Goal: Transaction & Acquisition: Purchase product/service

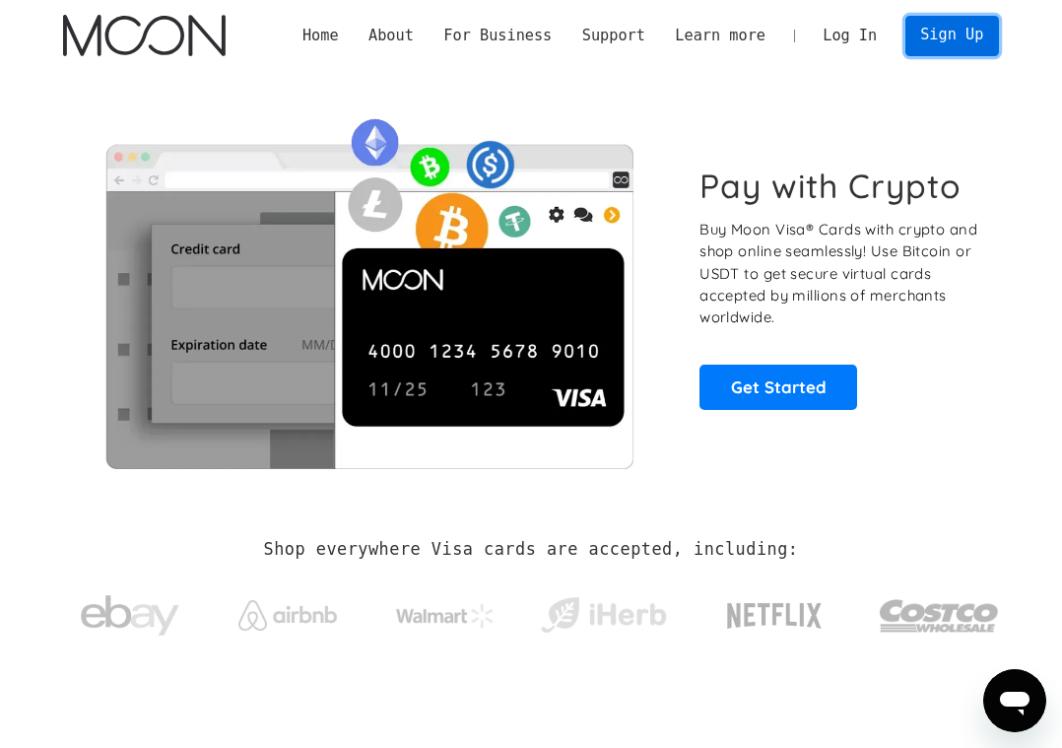
click at [951, 45] on link "Sign Up" at bounding box center [953, 36] width 94 height 40
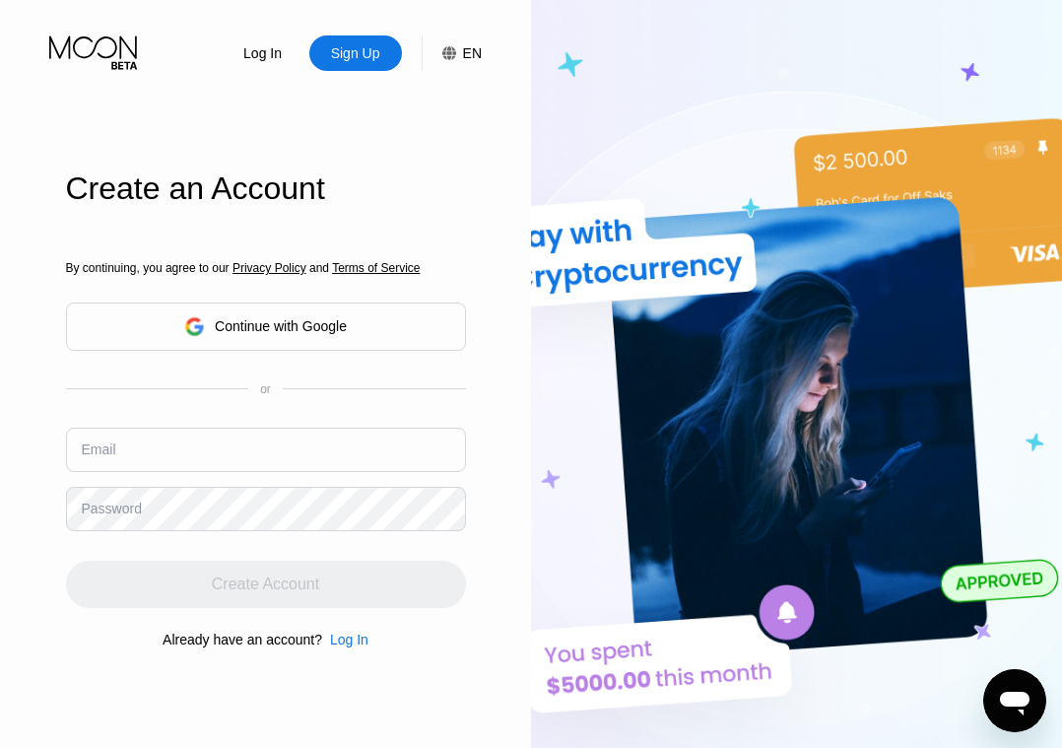
click at [264, 313] on div "Continue with Google" at bounding box center [265, 326] width 163 height 31
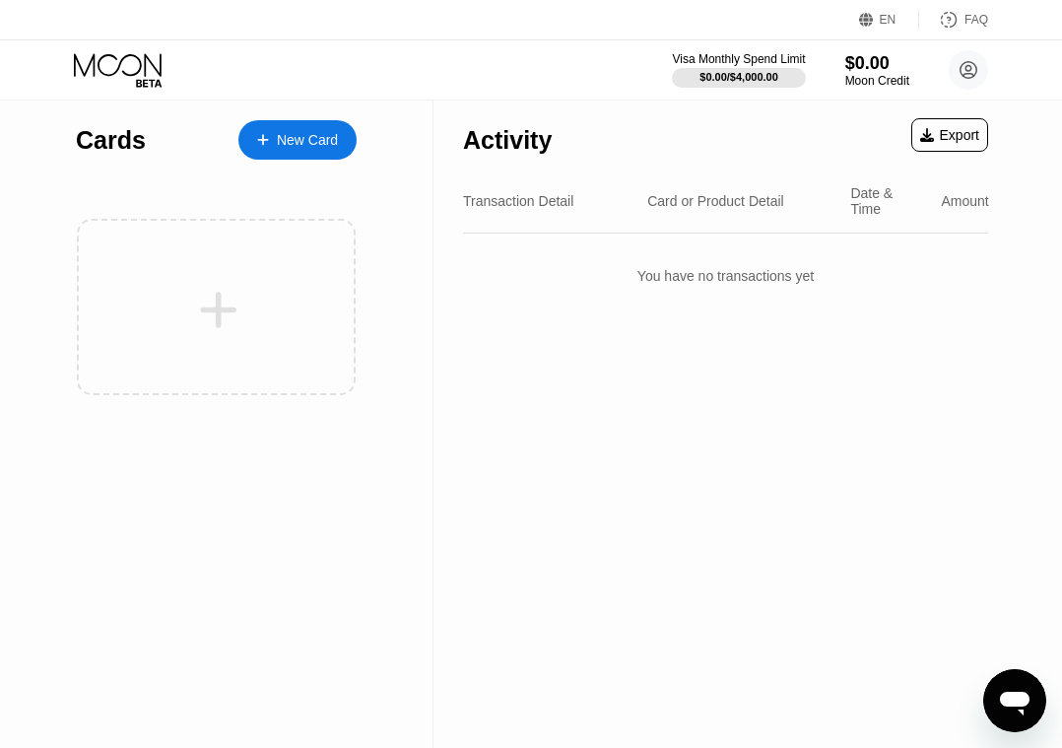
scroll to position [4, 0]
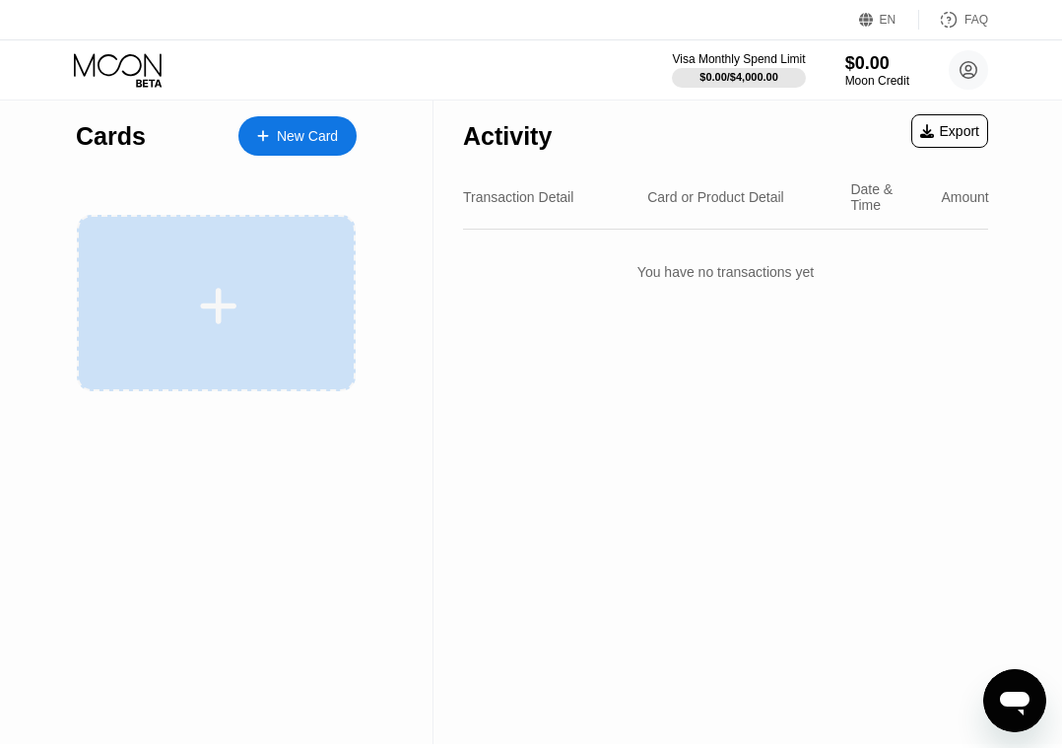
click at [221, 303] on icon at bounding box center [219, 306] width 36 height 36
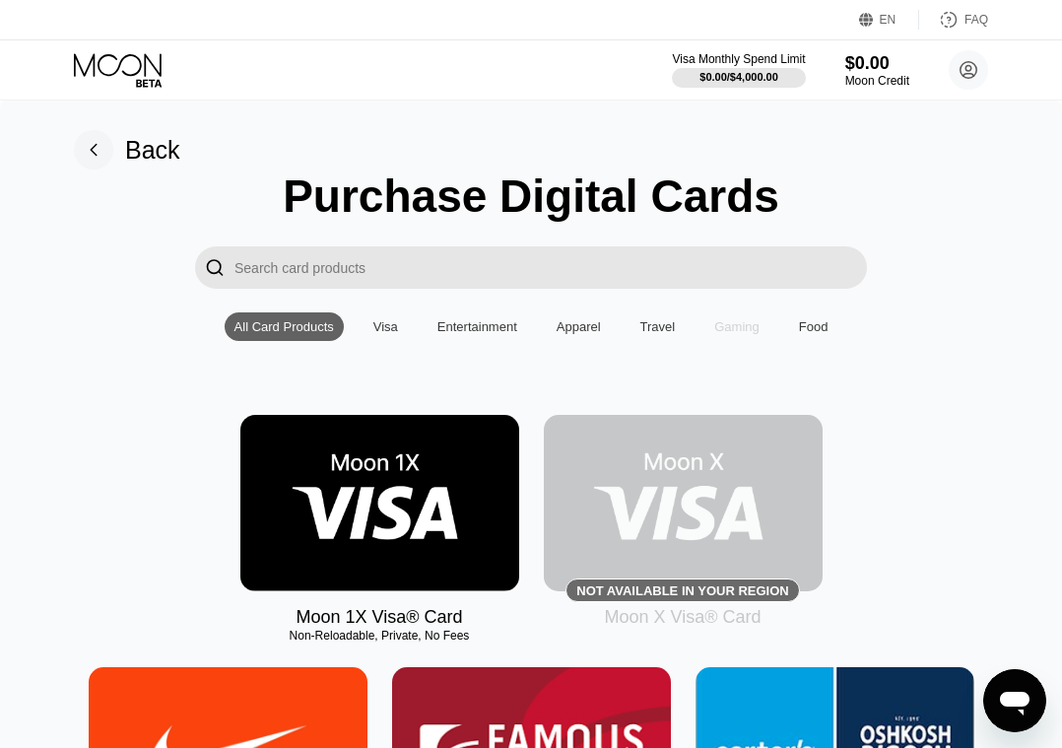
click at [742, 321] on div "Gaming" at bounding box center [736, 326] width 45 height 15
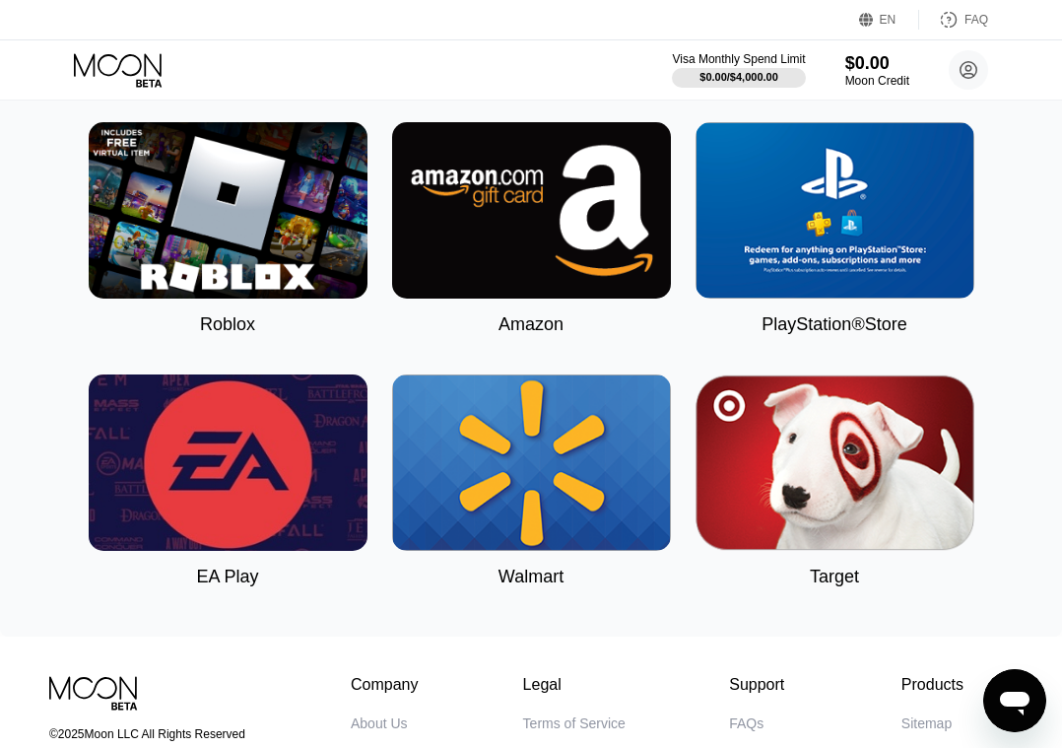
scroll to position [589, 0]
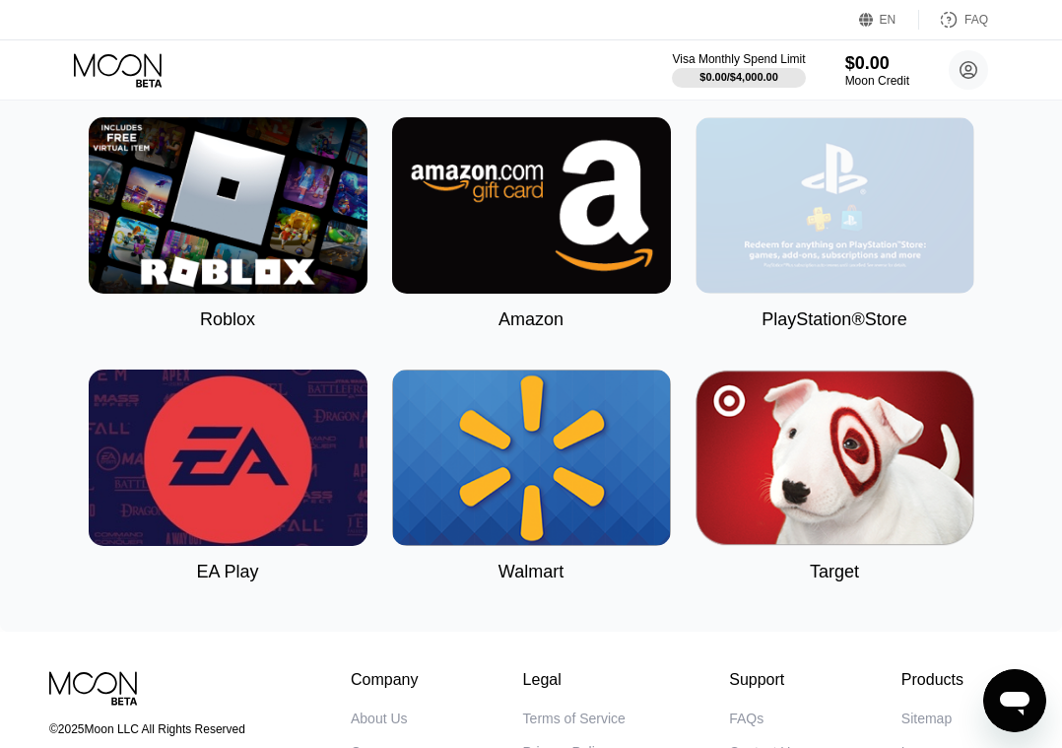
click at [864, 227] on img at bounding box center [835, 205] width 279 height 176
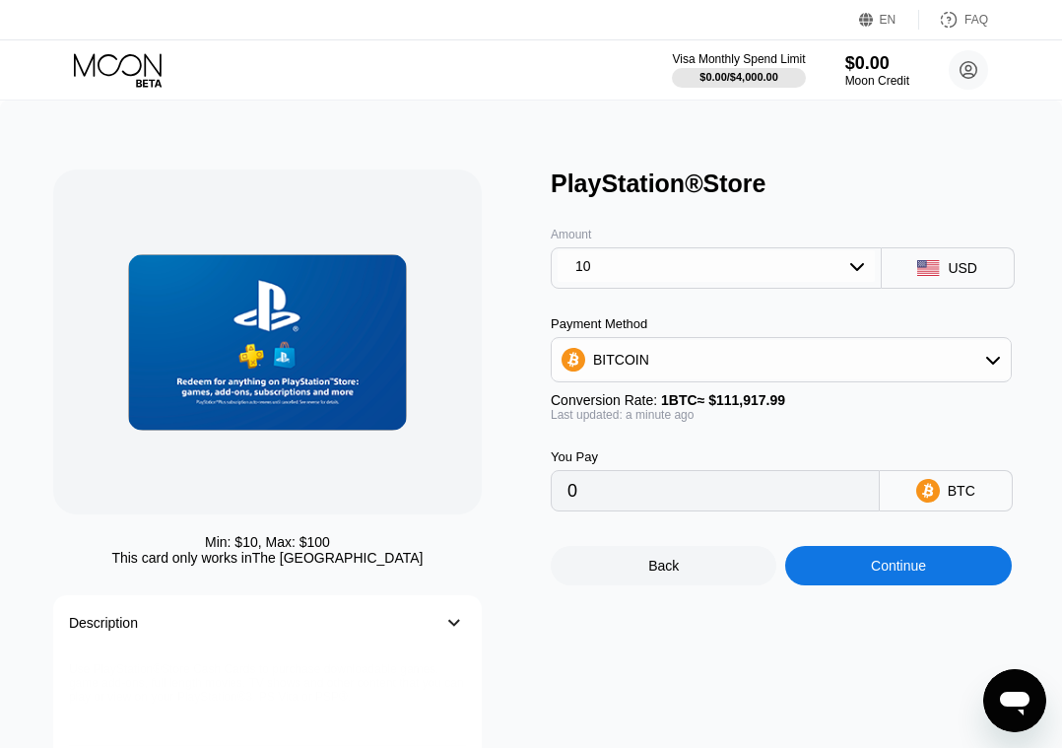
type input "0.00008936"
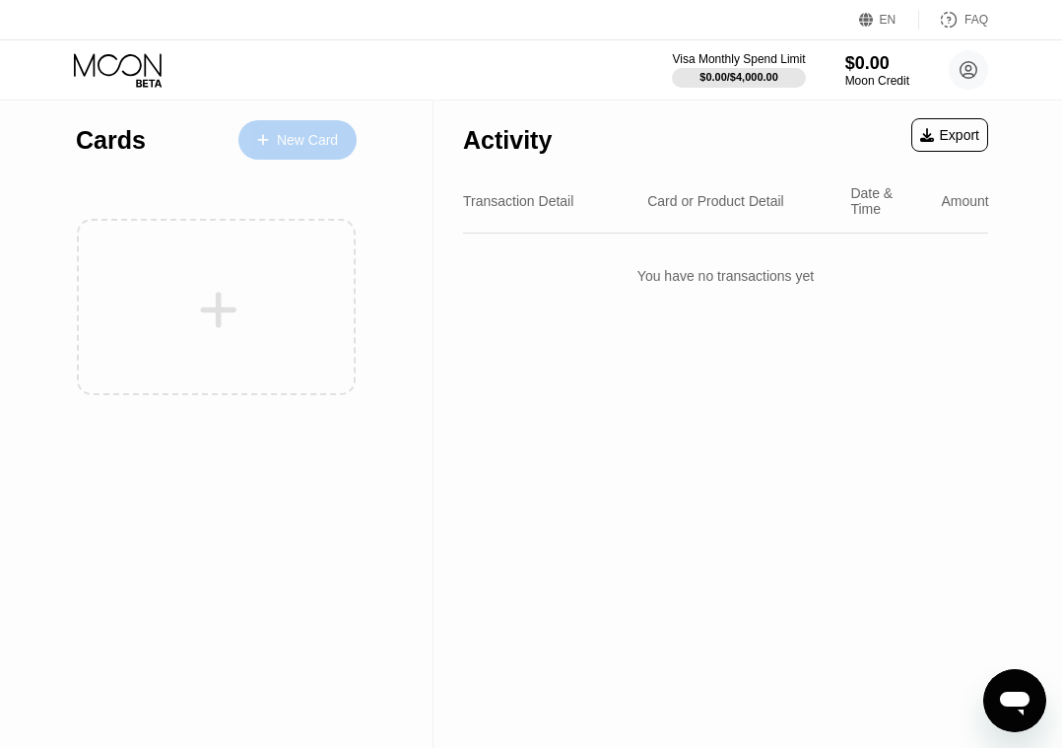
click at [282, 138] on div "New Card" at bounding box center [307, 140] width 61 height 17
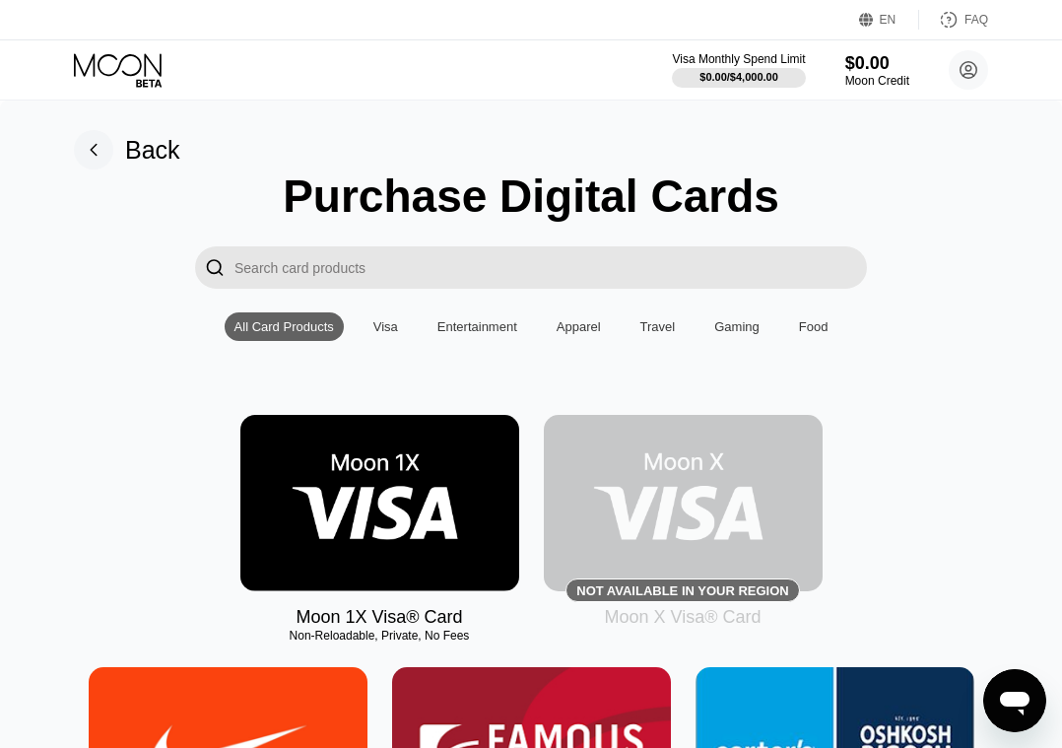
click at [727, 490] on img at bounding box center [683, 503] width 279 height 176
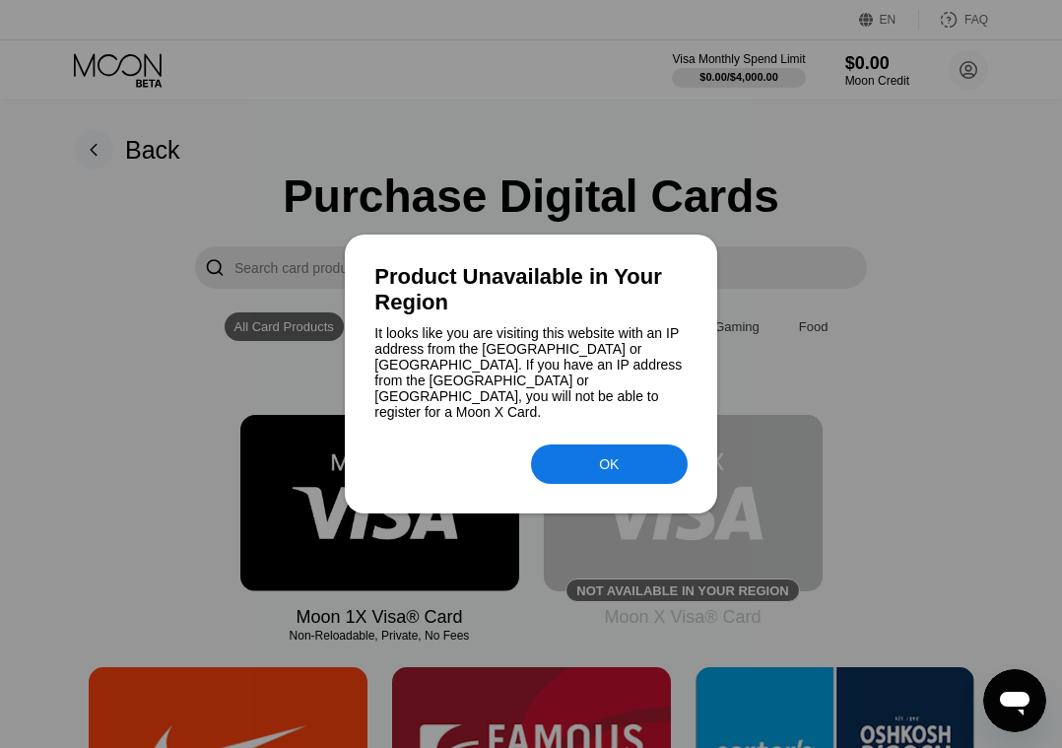
click at [601, 456] on div "OK" at bounding box center [609, 464] width 20 height 16
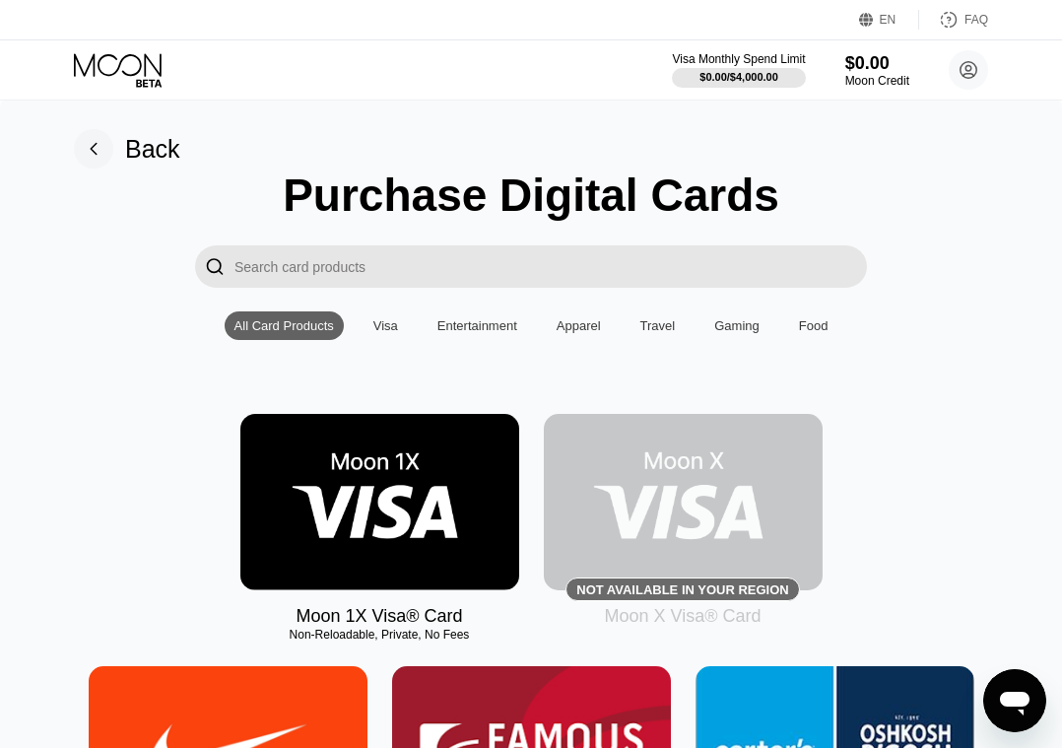
scroll to position [2, 0]
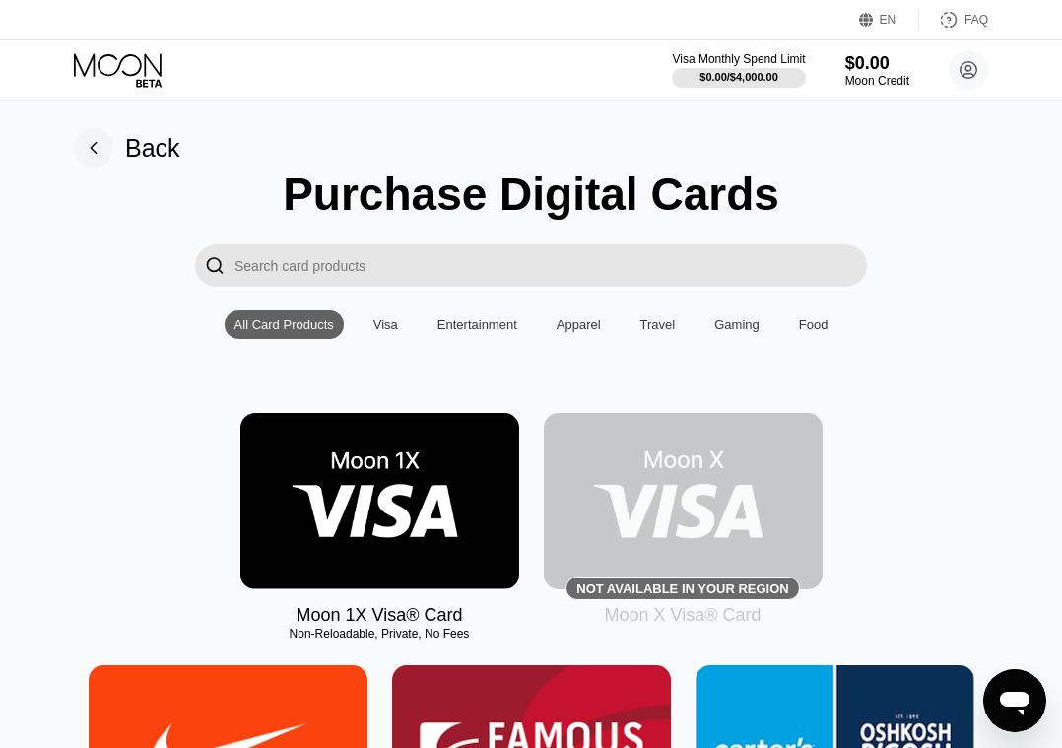
click at [390, 329] on div "Visa" at bounding box center [385, 324] width 25 height 15
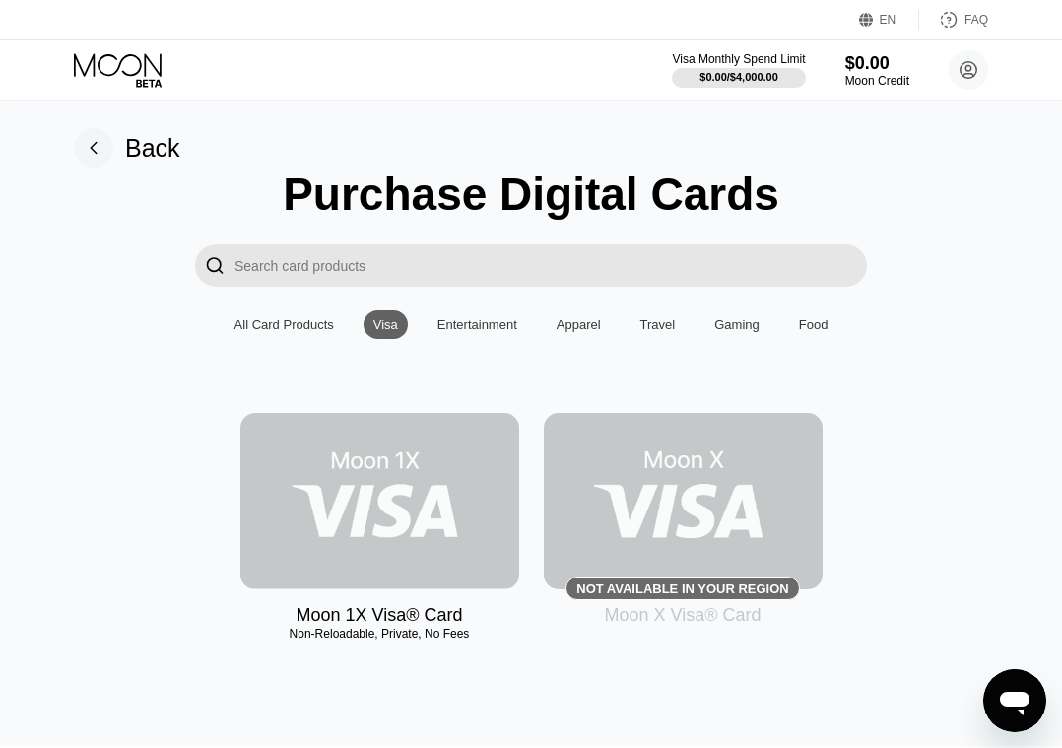
click at [401, 510] on img at bounding box center [379, 501] width 279 height 176
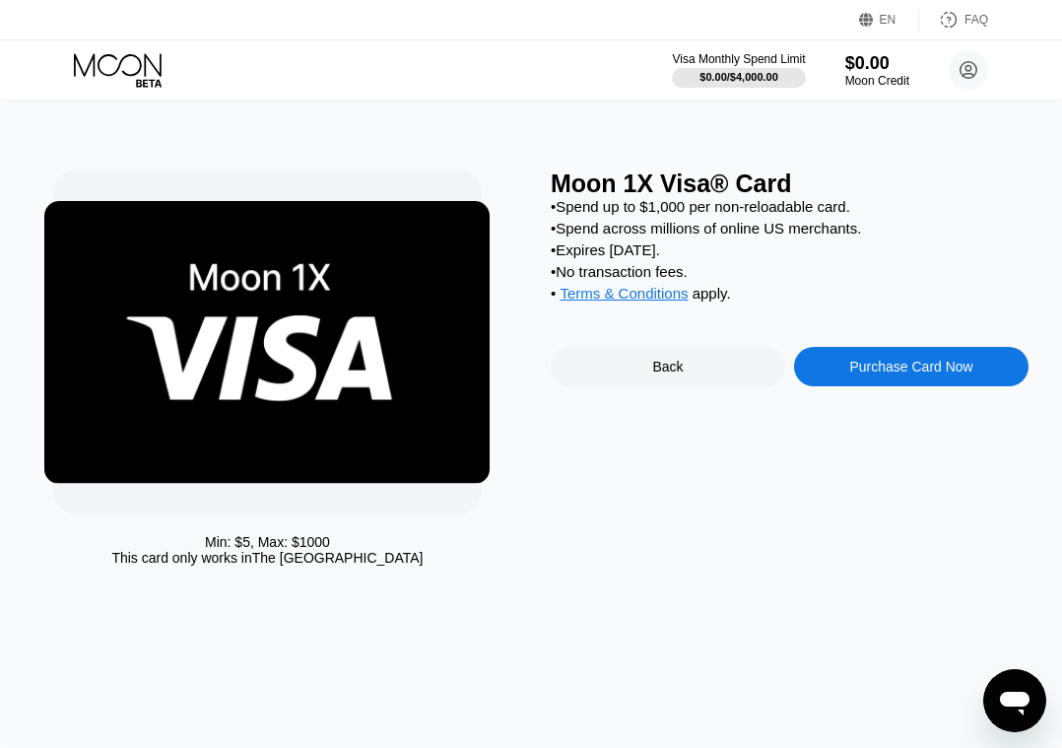
click at [659, 372] on div "Back" at bounding box center [667, 367] width 31 height 16
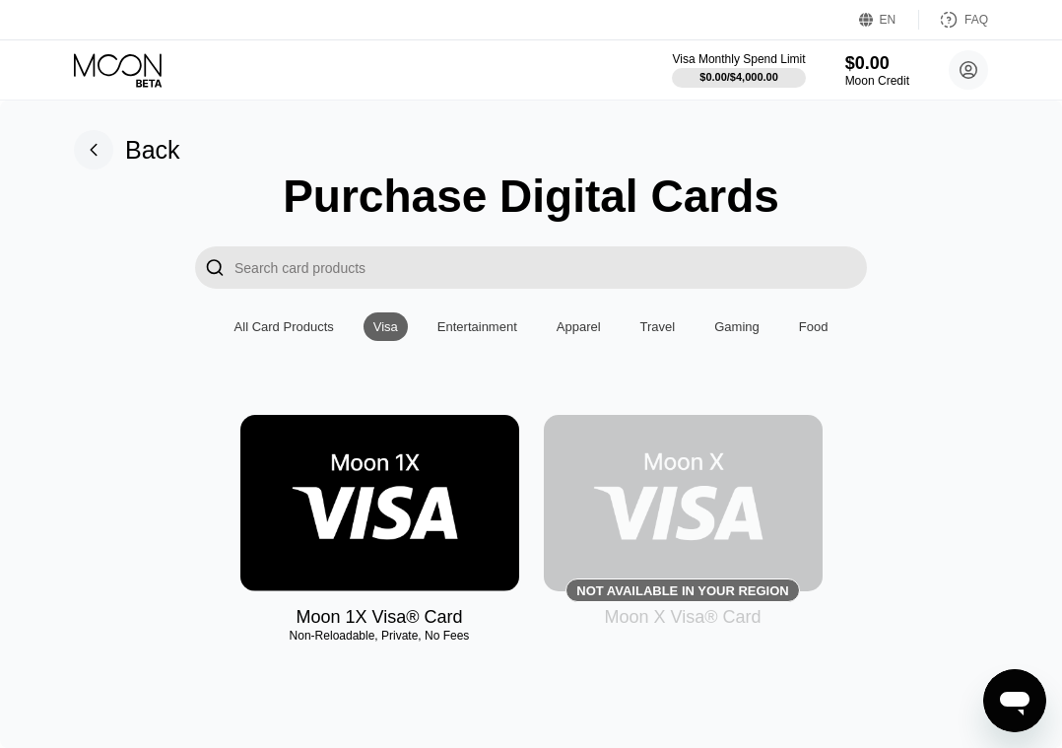
click at [662, 493] on img at bounding box center [683, 503] width 279 height 176
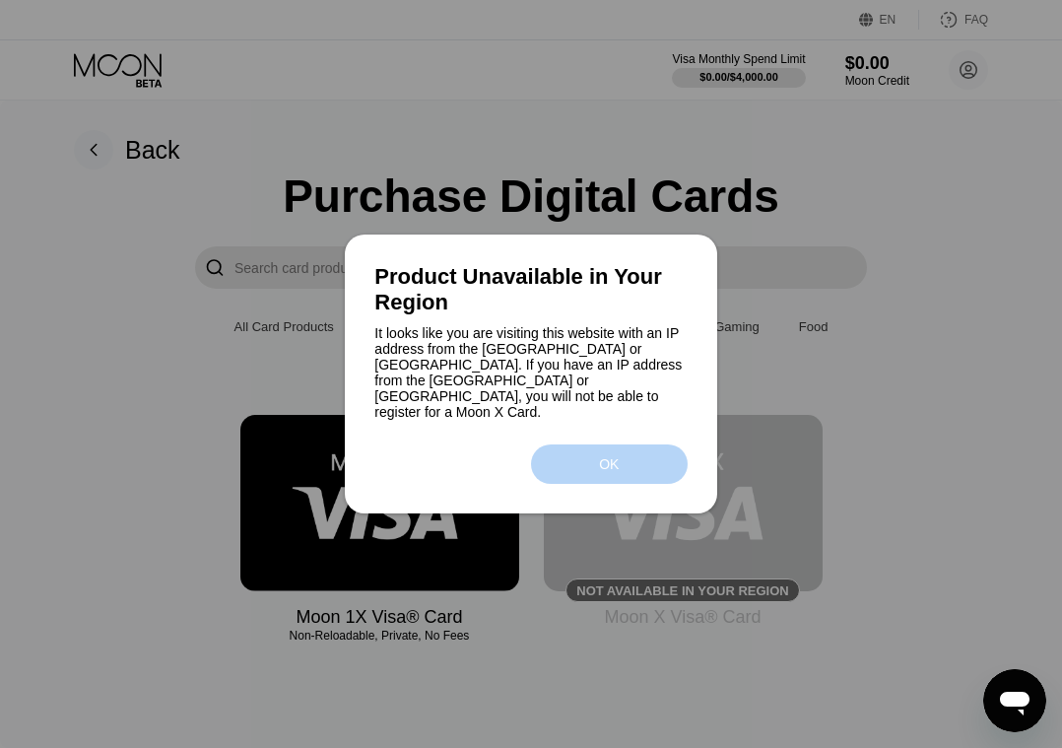
click at [602, 456] on div "OK" at bounding box center [609, 464] width 20 height 16
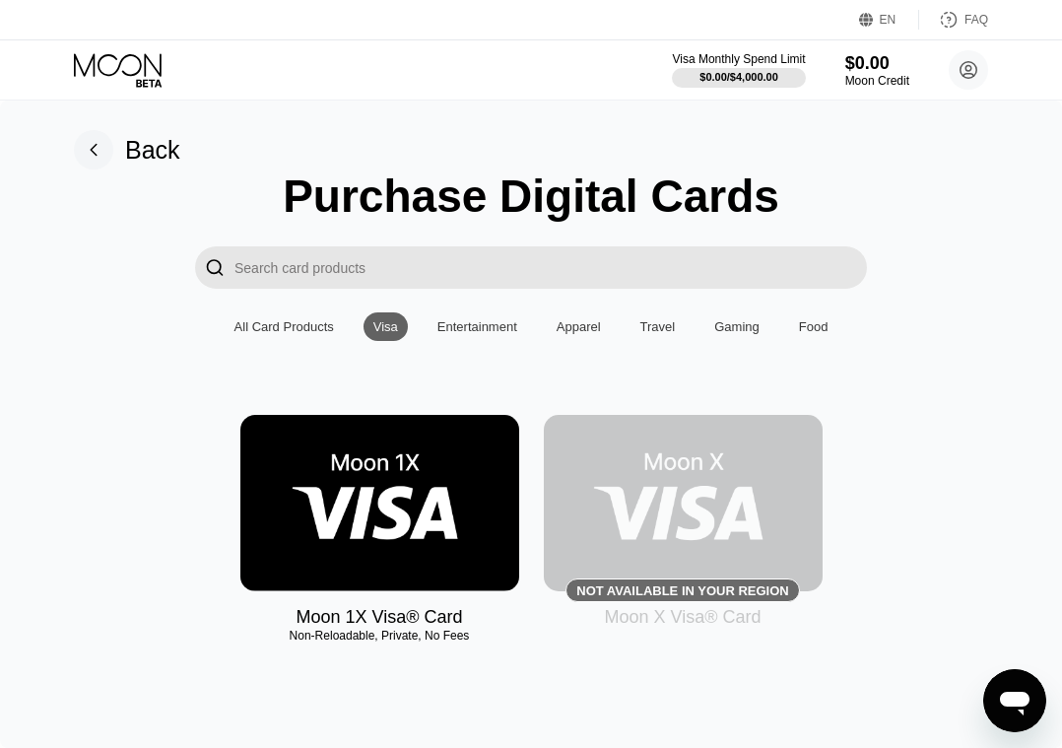
click at [675, 510] on img at bounding box center [683, 503] width 279 height 176
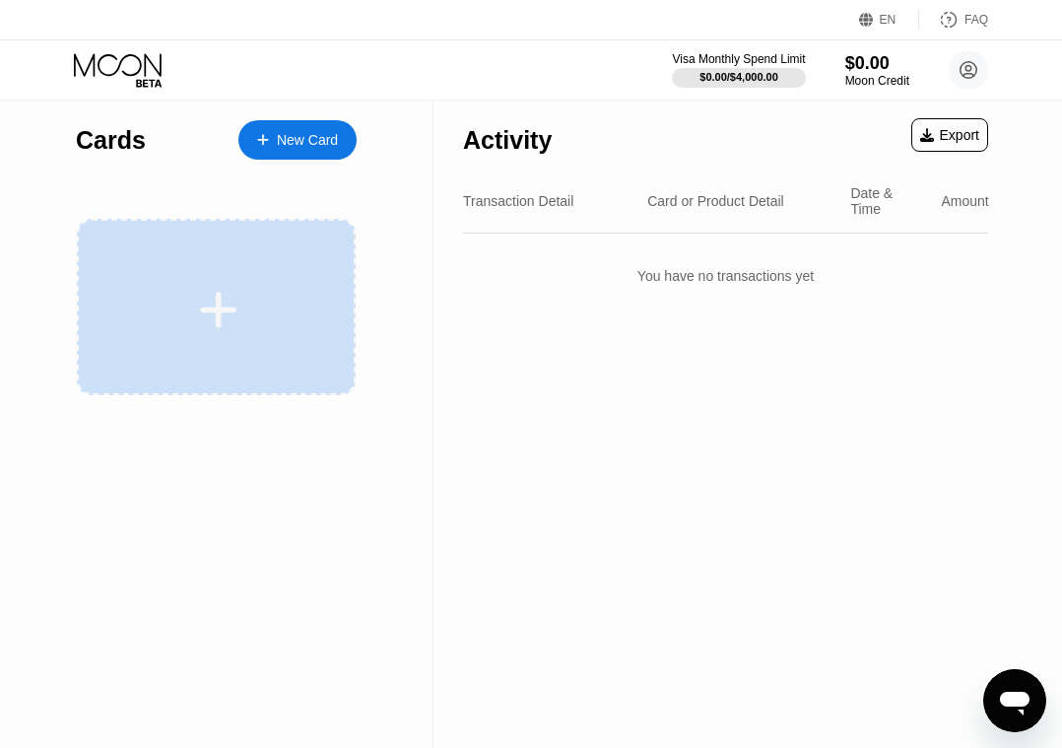
click at [210, 294] on icon at bounding box center [218, 310] width 38 height 44
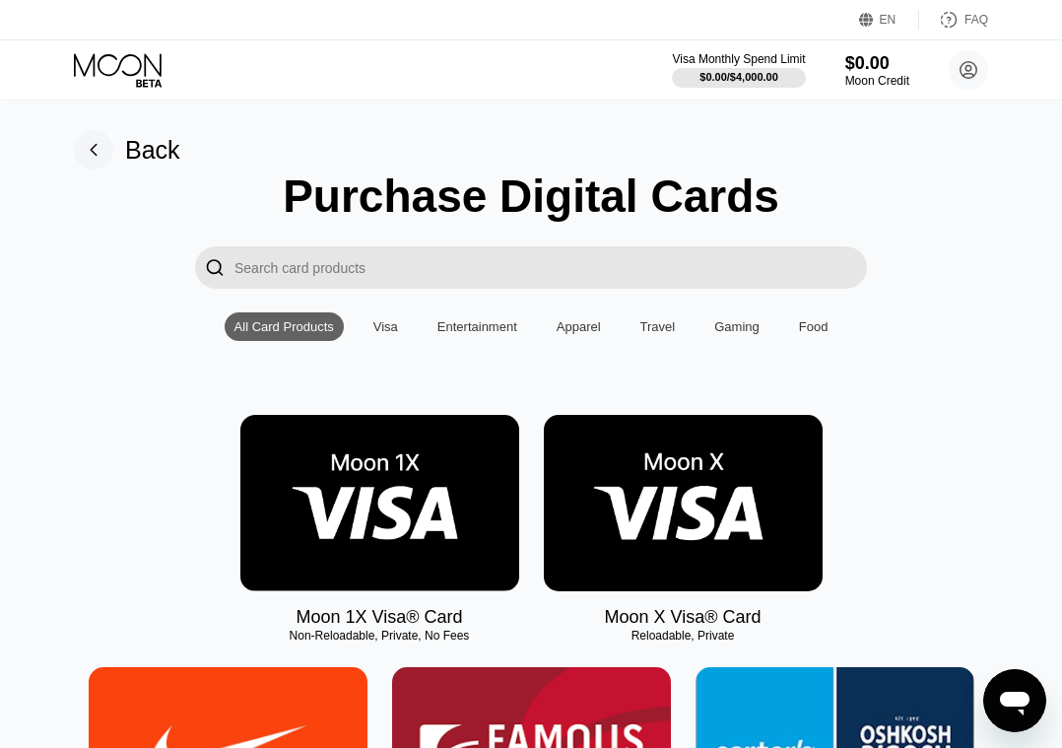
click at [699, 511] on img at bounding box center [683, 503] width 279 height 176
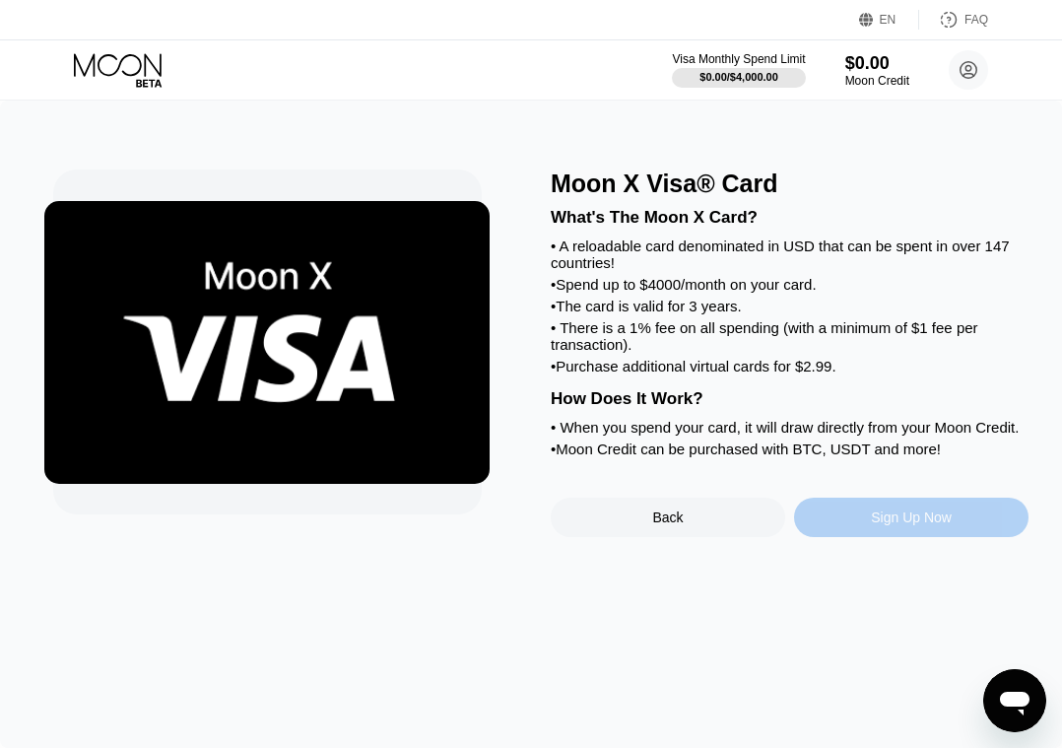
click at [921, 537] on div "Sign Up Now" at bounding box center [911, 517] width 235 height 39
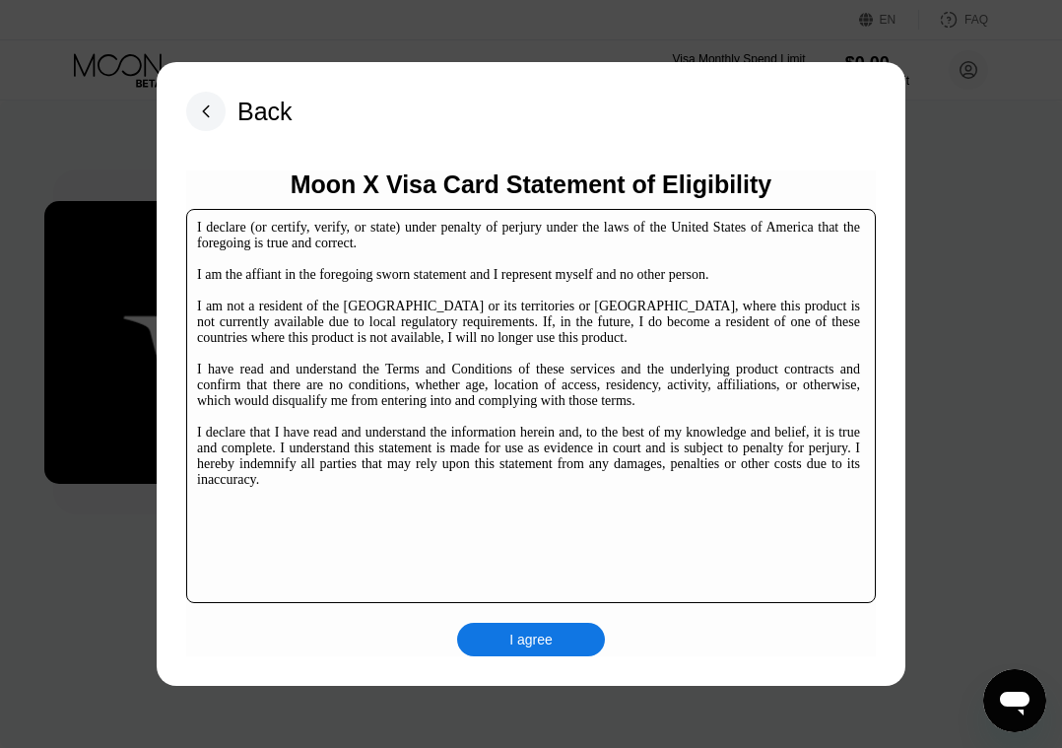
scroll to position [291, 0]
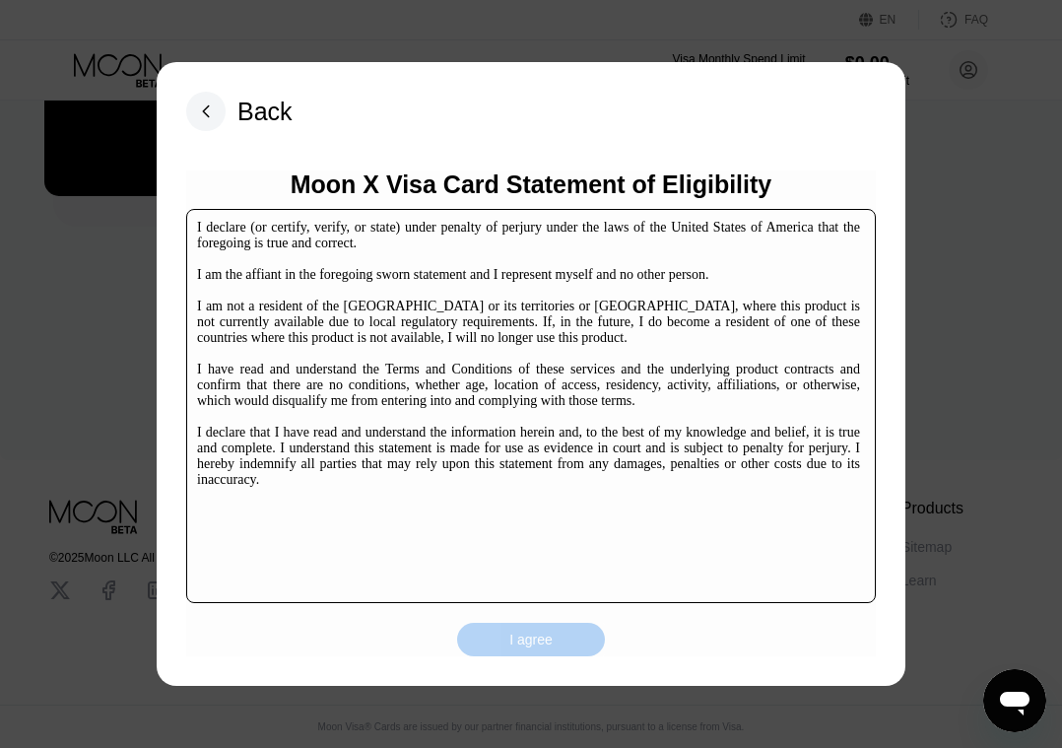
click at [536, 645] on div "I agree" at bounding box center [530, 640] width 43 height 18
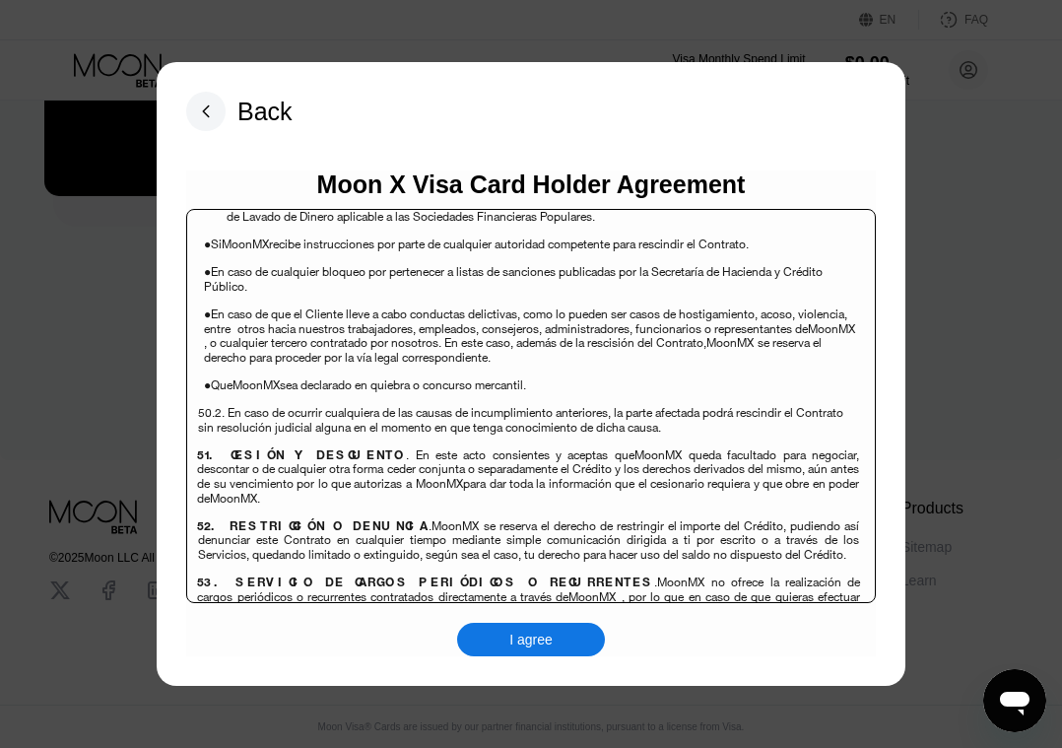
scroll to position [13518, 0]
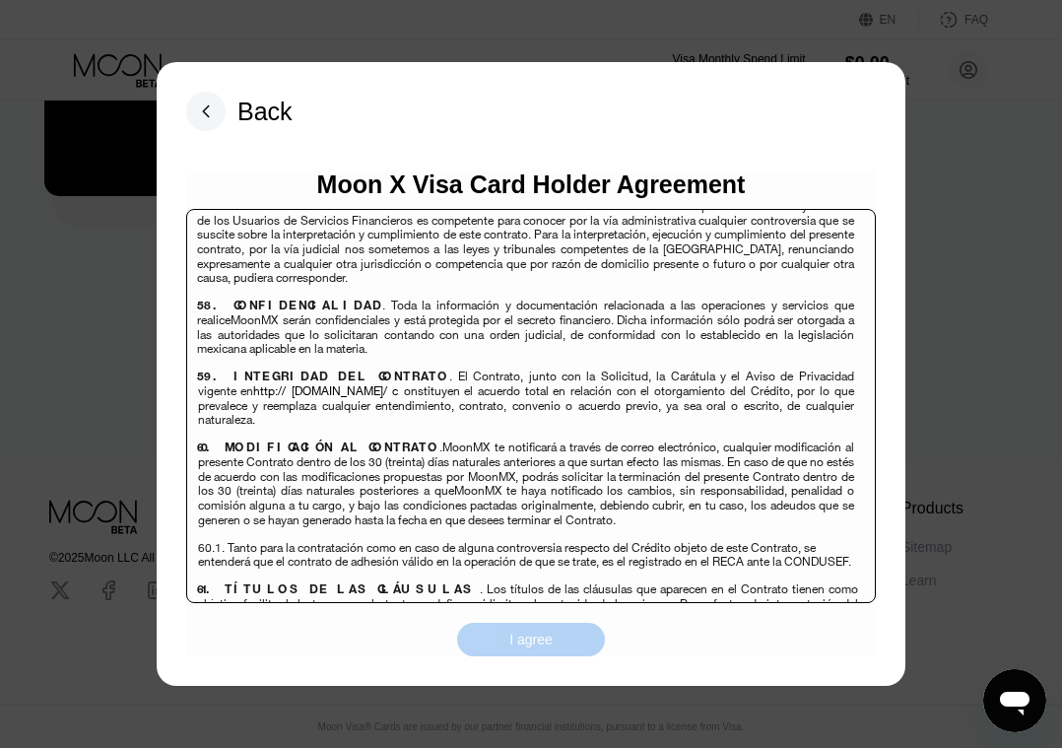
click at [530, 639] on div "I agree" at bounding box center [530, 640] width 43 height 18
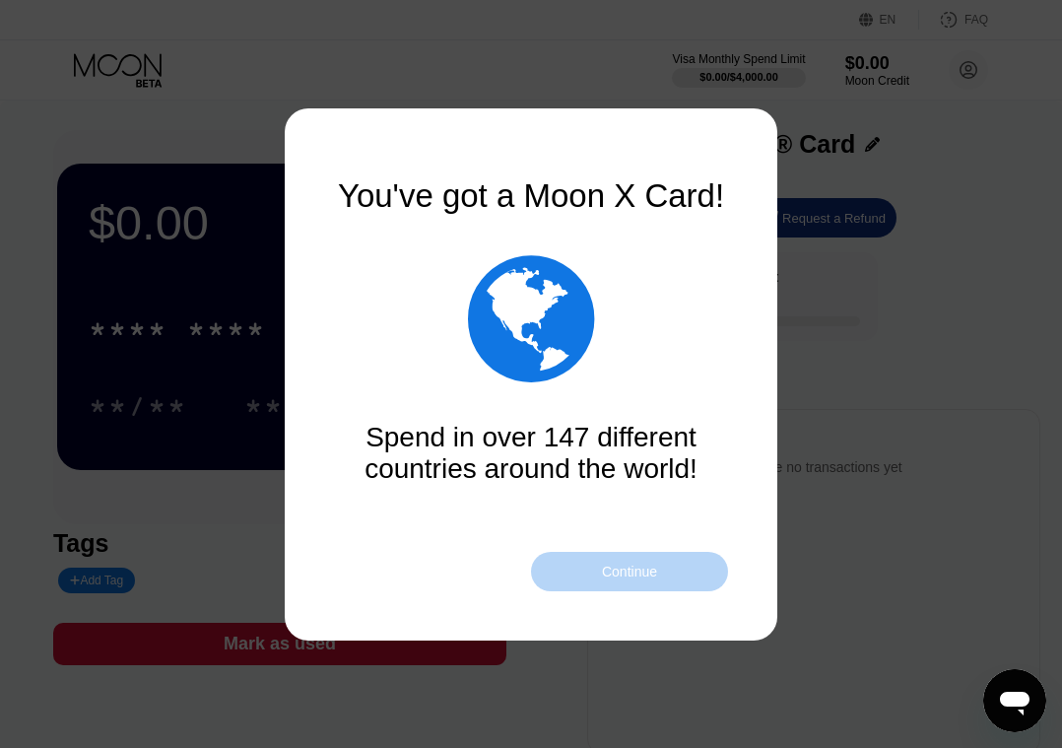
click at [647, 574] on div "Continue" at bounding box center [629, 572] width 55 height 16
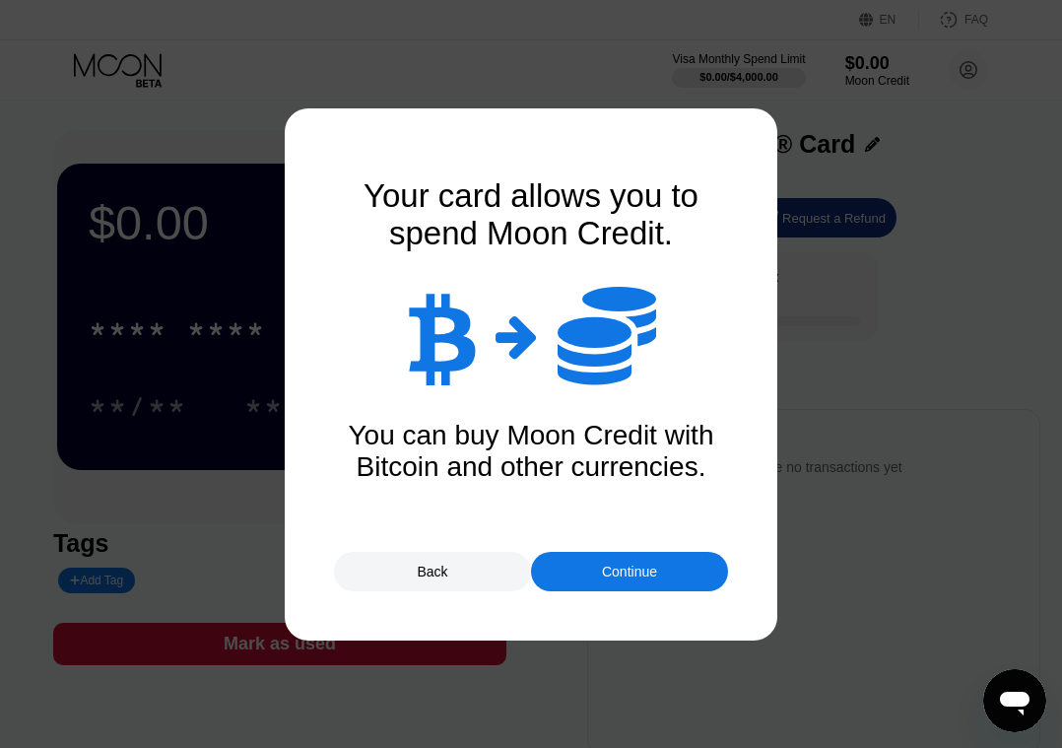
click at [647, 574] on div "Continue" at bounding box center [629, 572] width 55 height 16
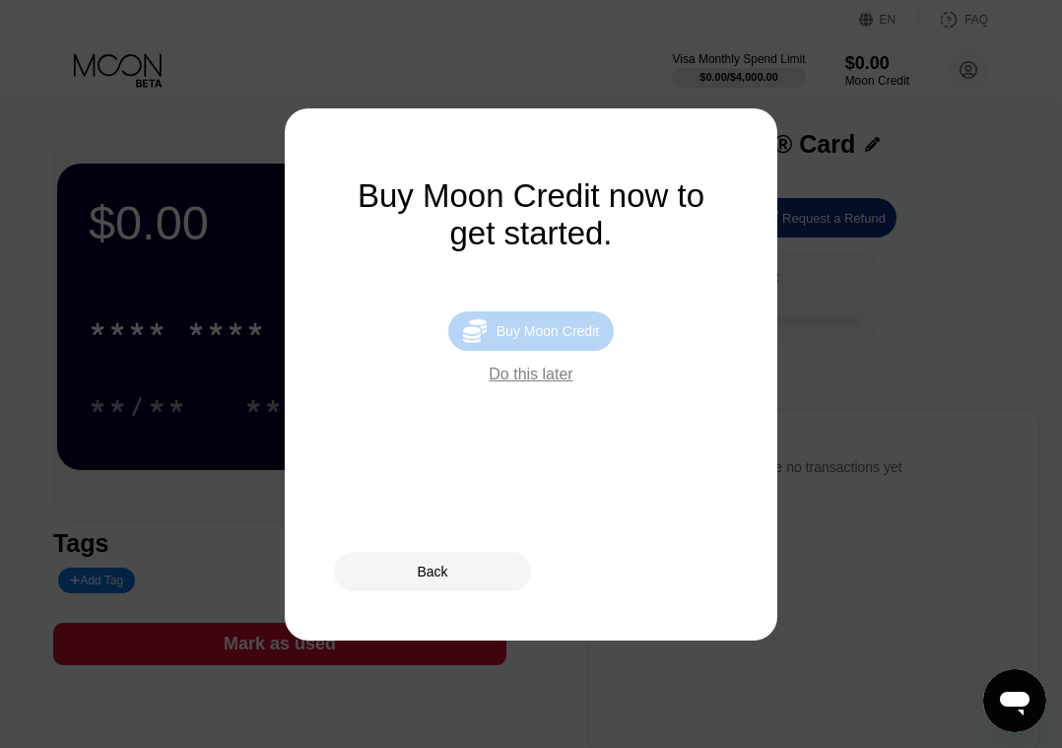
click at [546, 339] on div "Buy Moon Credit" at bounding box center [548, 331] width 102 height 16
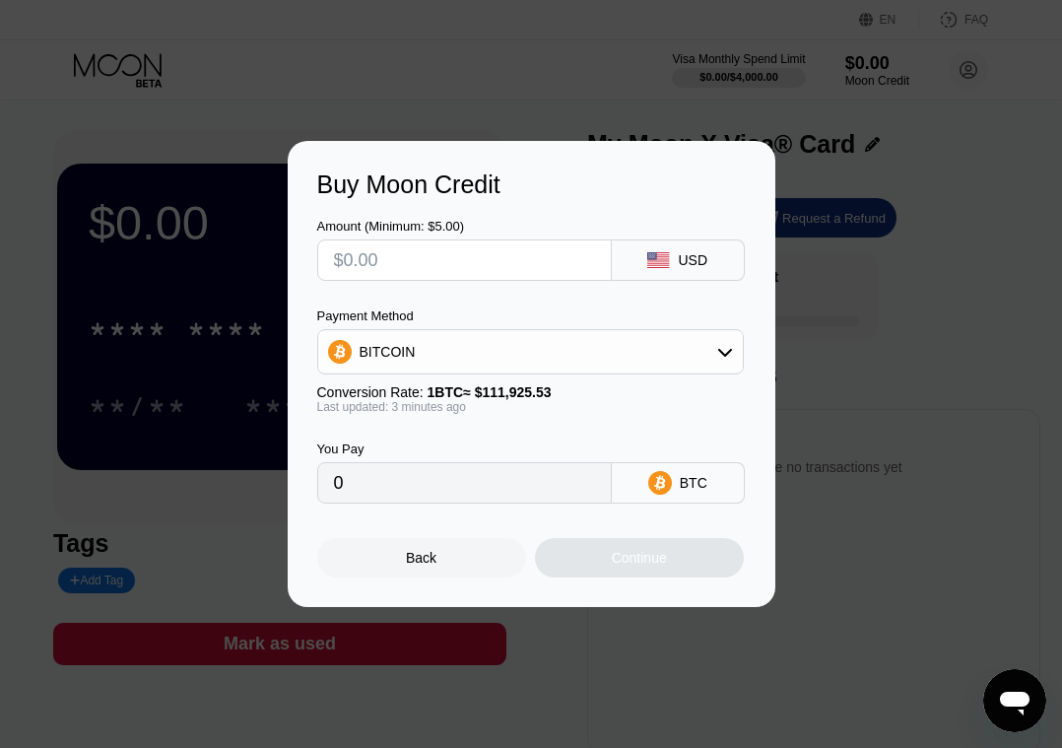
click at [733, 347] on div "BITCOIN" at bounding box center [530, 351] width 425 height 39
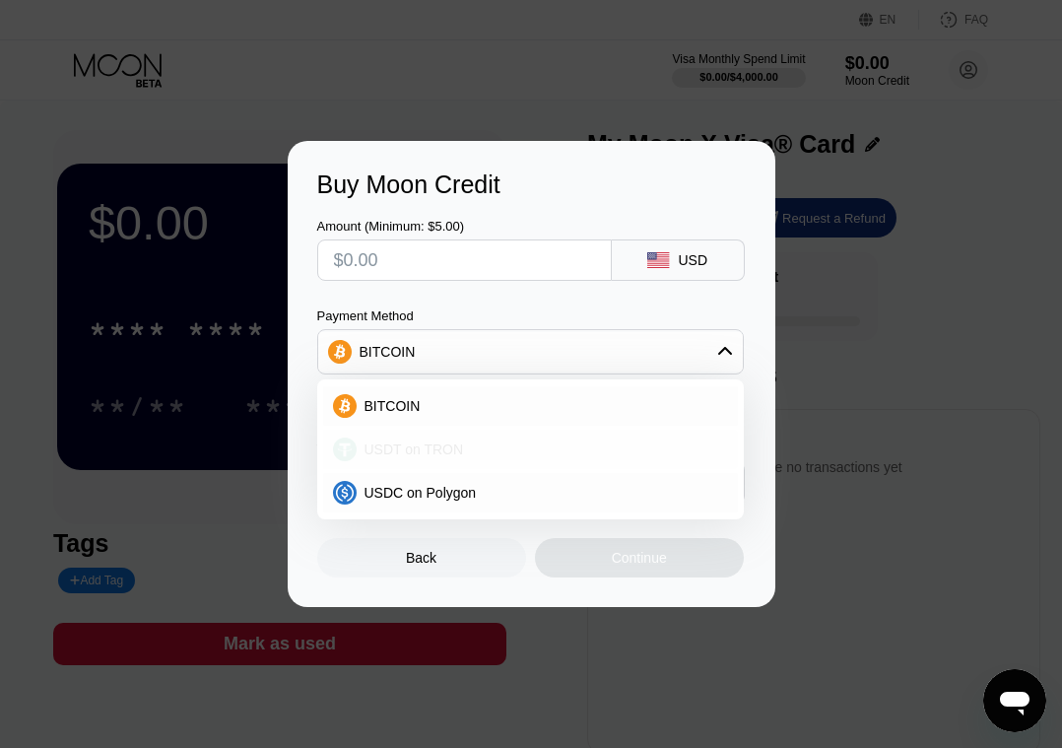
click at [429, 462] on div "USDT on TRON" at bounding box center [530, 449] width 415 height 39
type input "0.00"
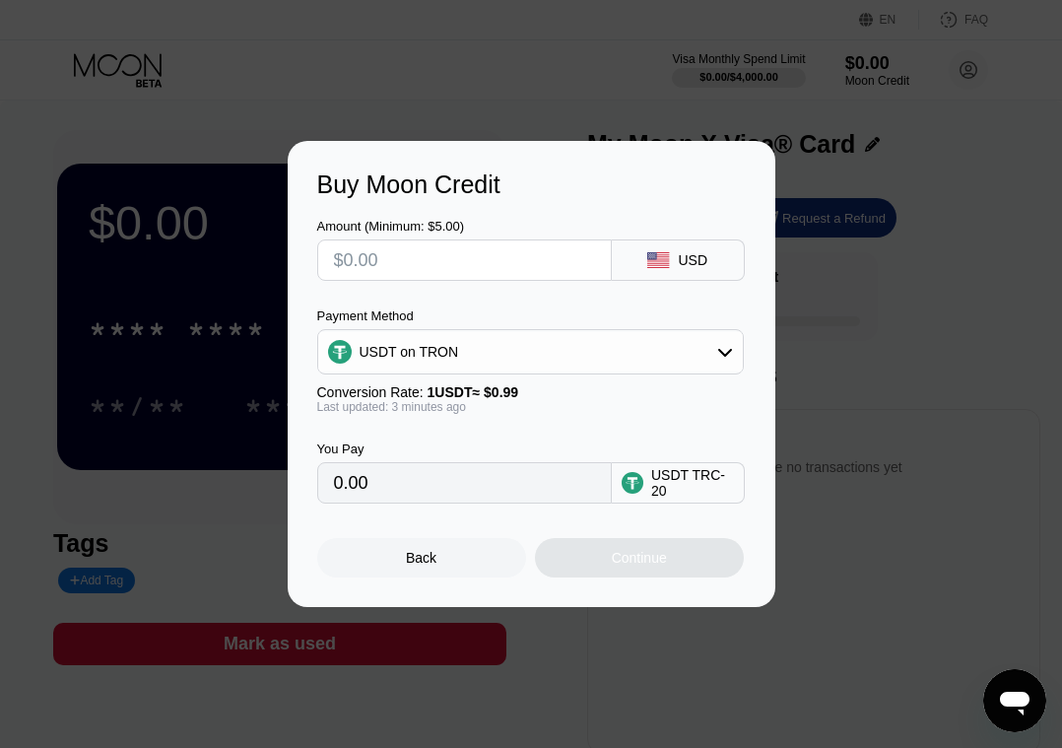
drag, startPoint x: 653, startPoint y: 562, endPoint x: 627, endPoint y: 538, distance: 35.6
click at [652, 561] on div "Continue" at bounding box center [639, 557] width 209 height 39
click at [423, 250] on input "text" at bounding box center [464, 259] width 261 height 39
click at [714, 350] on div "USDT on TRON" at bounding box center [530, 351] width 425 height 39
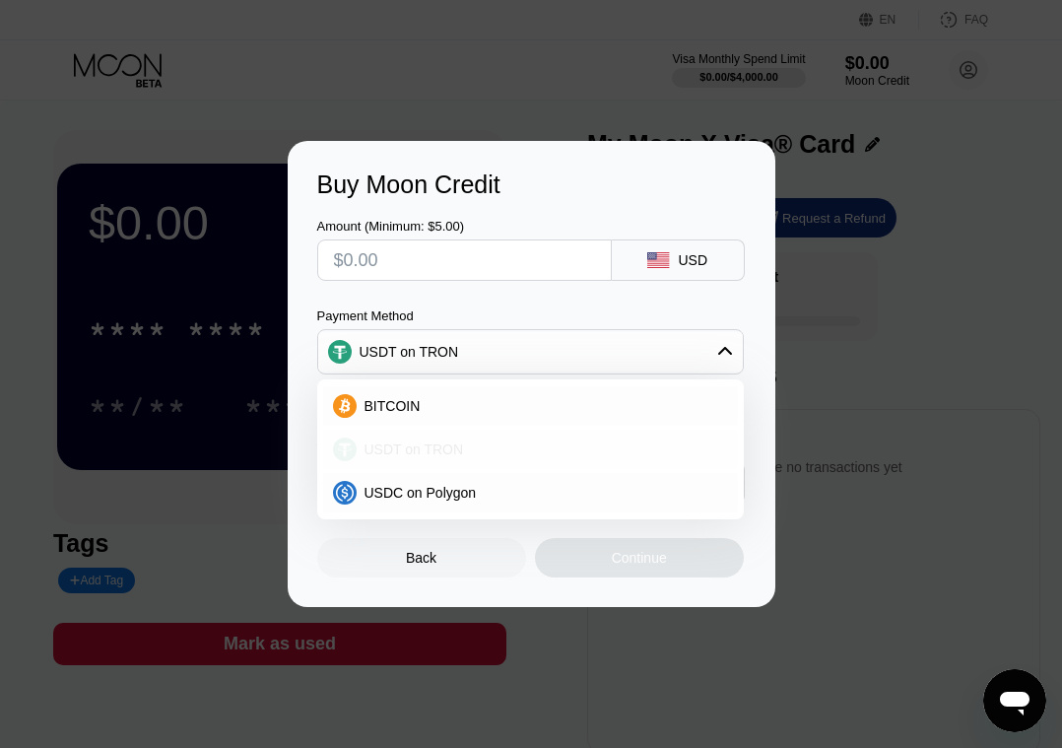
click at [412, 452] on span "USDT on TRON" at bounding box center [415, 449] width 100 height 16
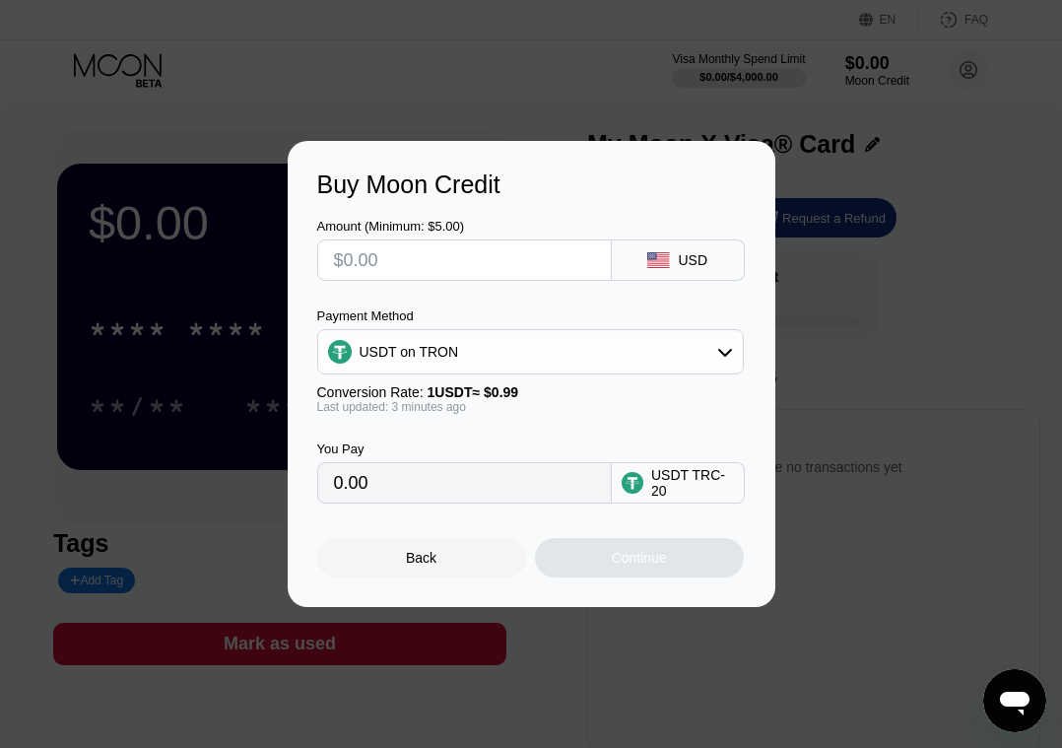
click at [470, 249] on input "text" at bounding box center [464, 259] width 261 height 39
type input "$1"
type input "1.01"
type input "0.00"
type input "$2"
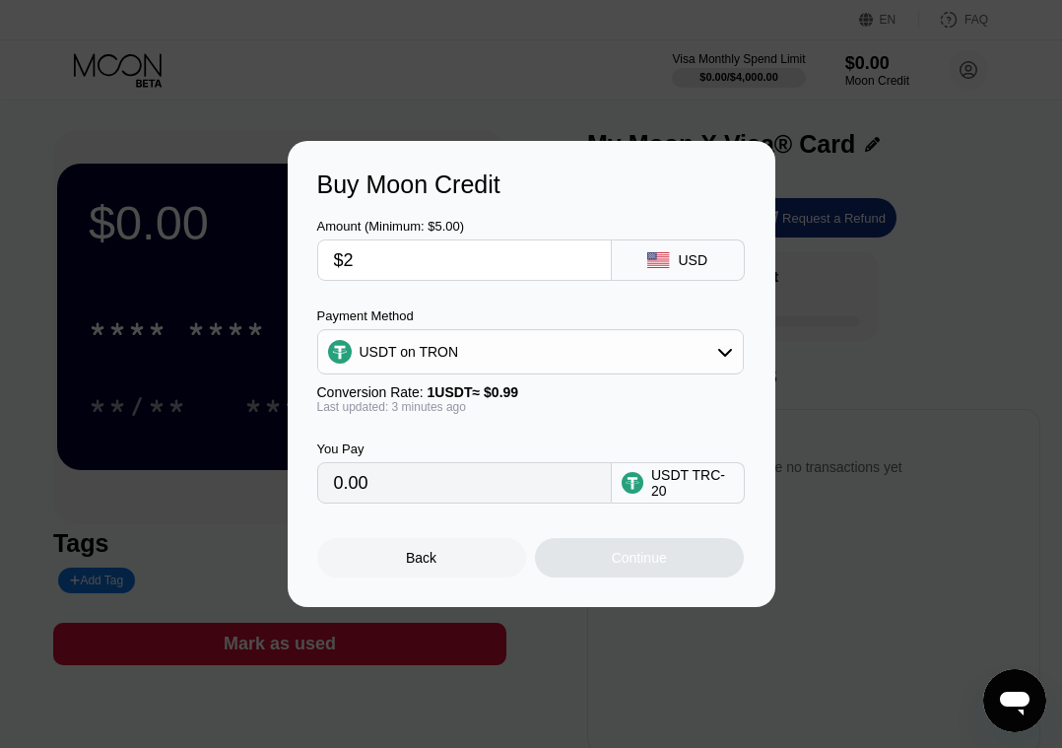
type input "2.02"
type input "$20"
type input "20.20"
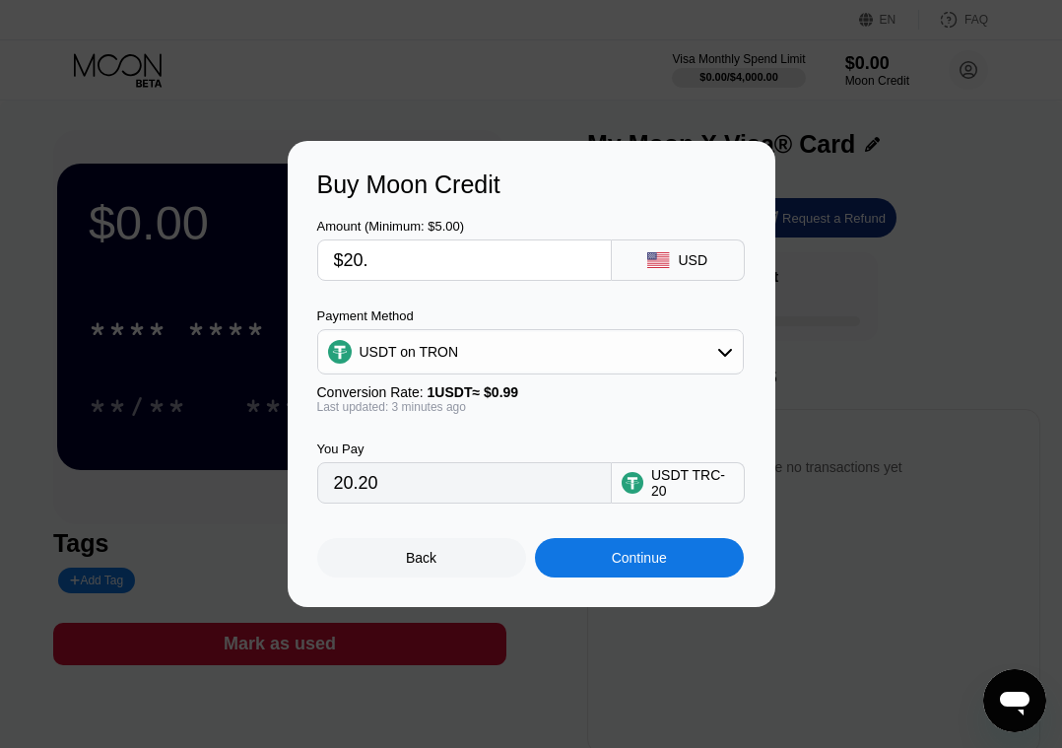
type input "$20.2"
type input "20.40"
type input "$20."
type input "20.20"
type input "$2"
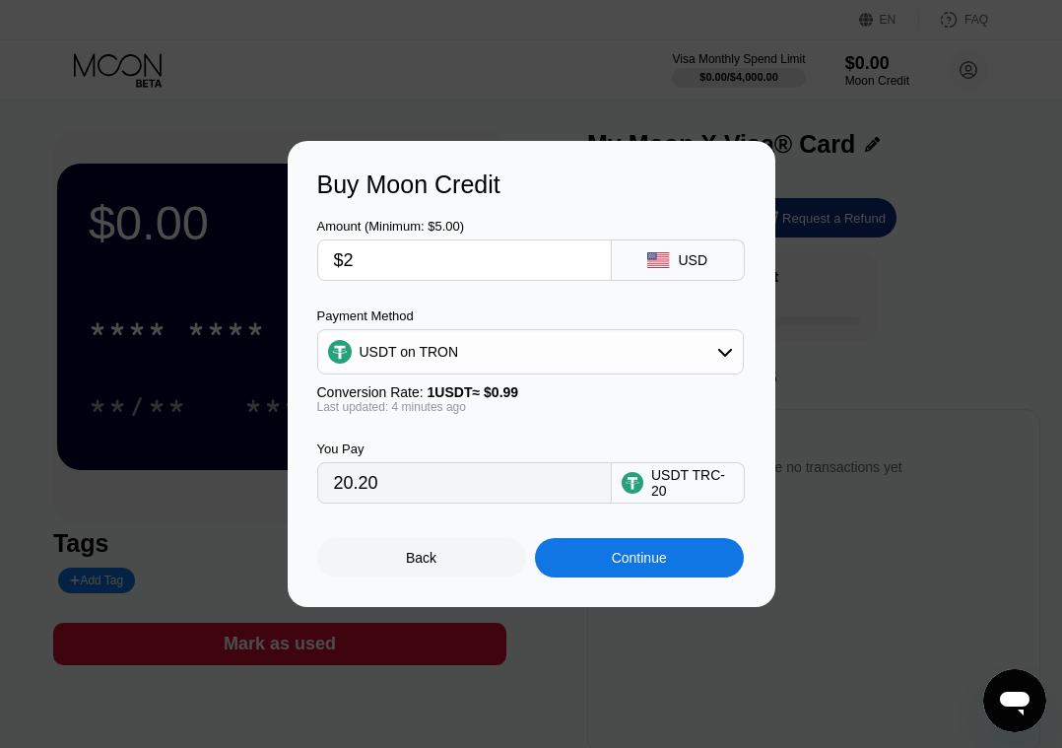
type input "2.02"
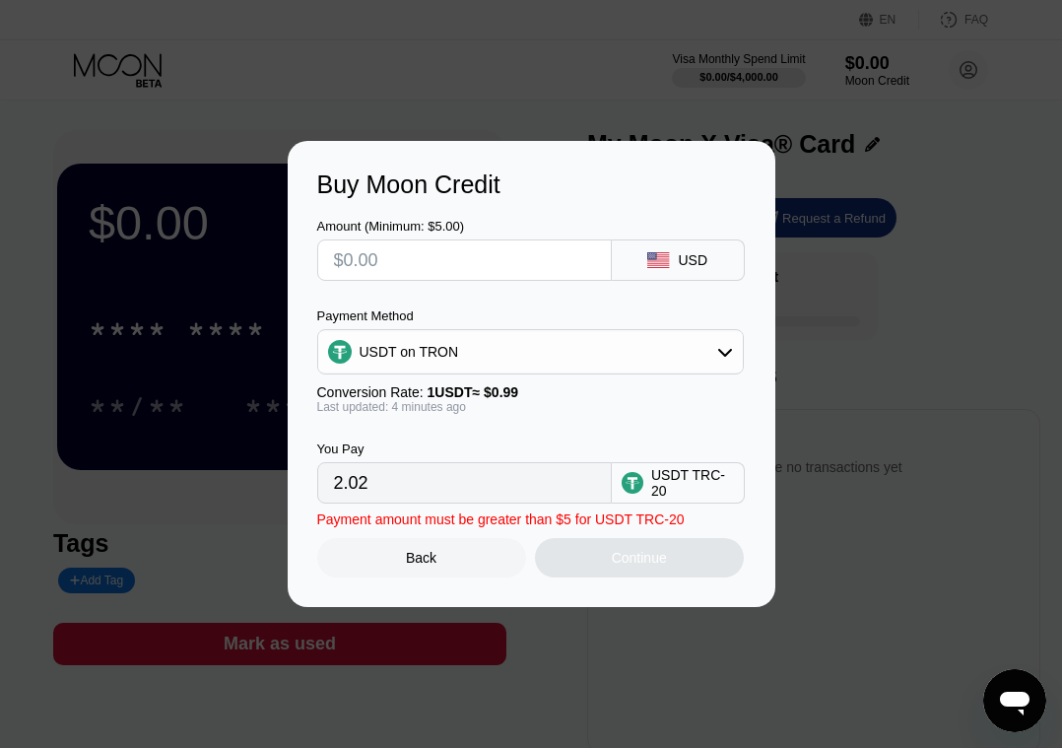
type input "0.00"
type input "$4"
type input "4.04"
type input "$40"
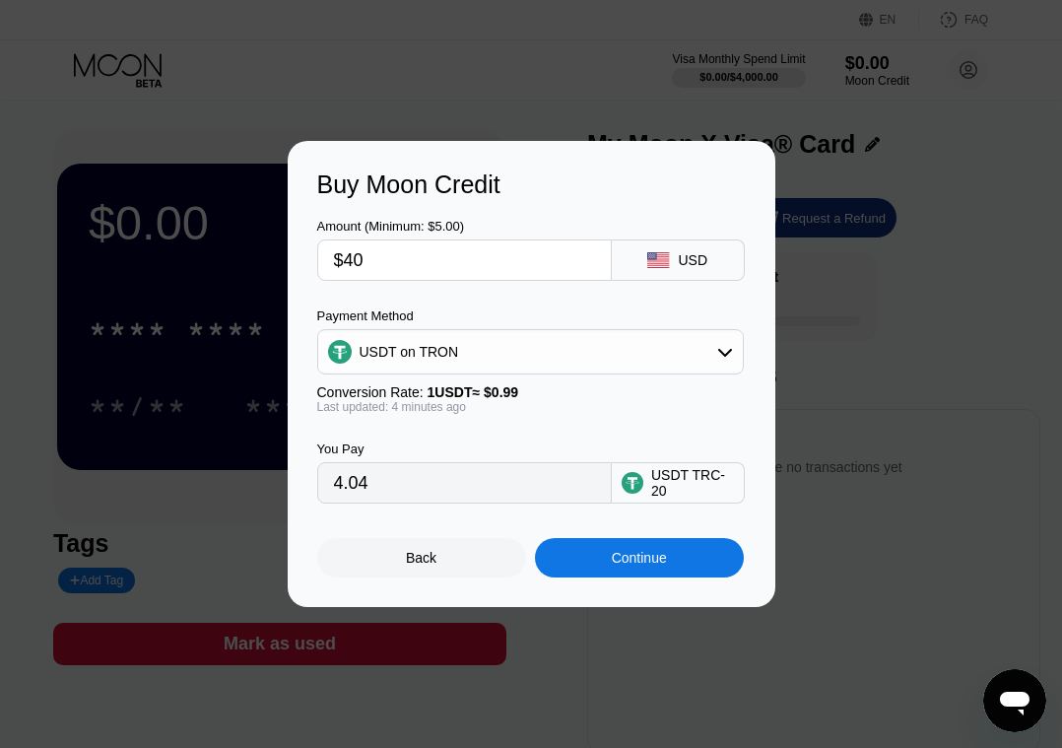
type input "40.40"
type input "$40"
click at [659, 559] on div "Continue" at bounding box center [639, 558] width 55 height 16
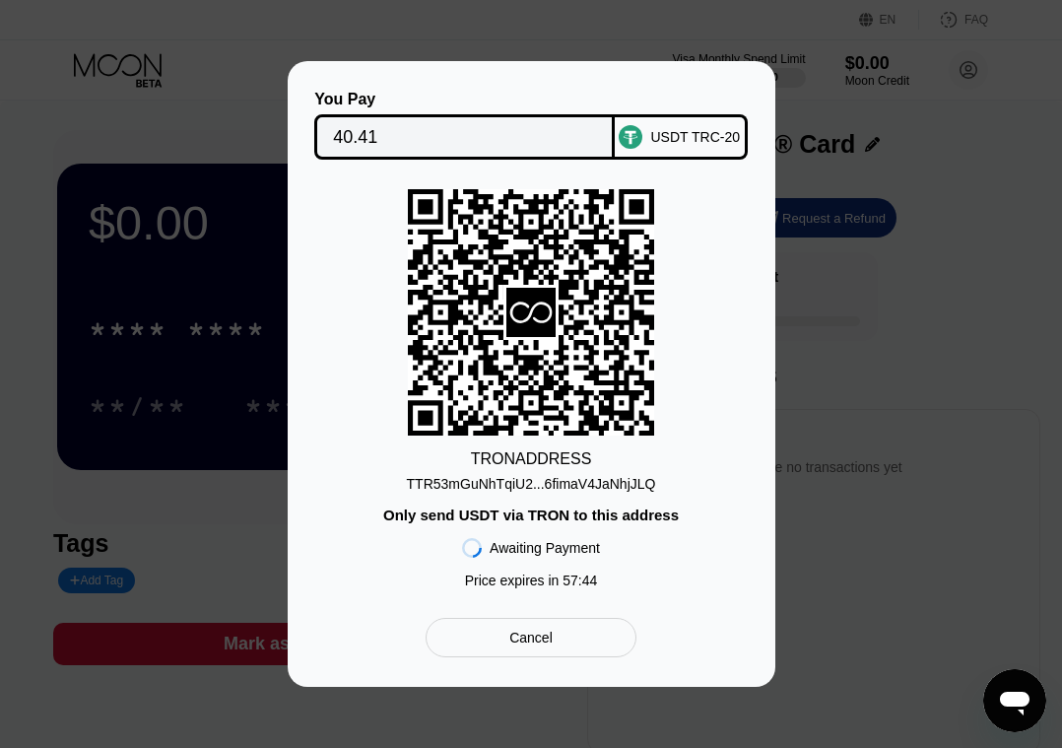
click at [686, 129] on div "USDT TRC-20" at bounding box center [695, 137] width 90 height 16
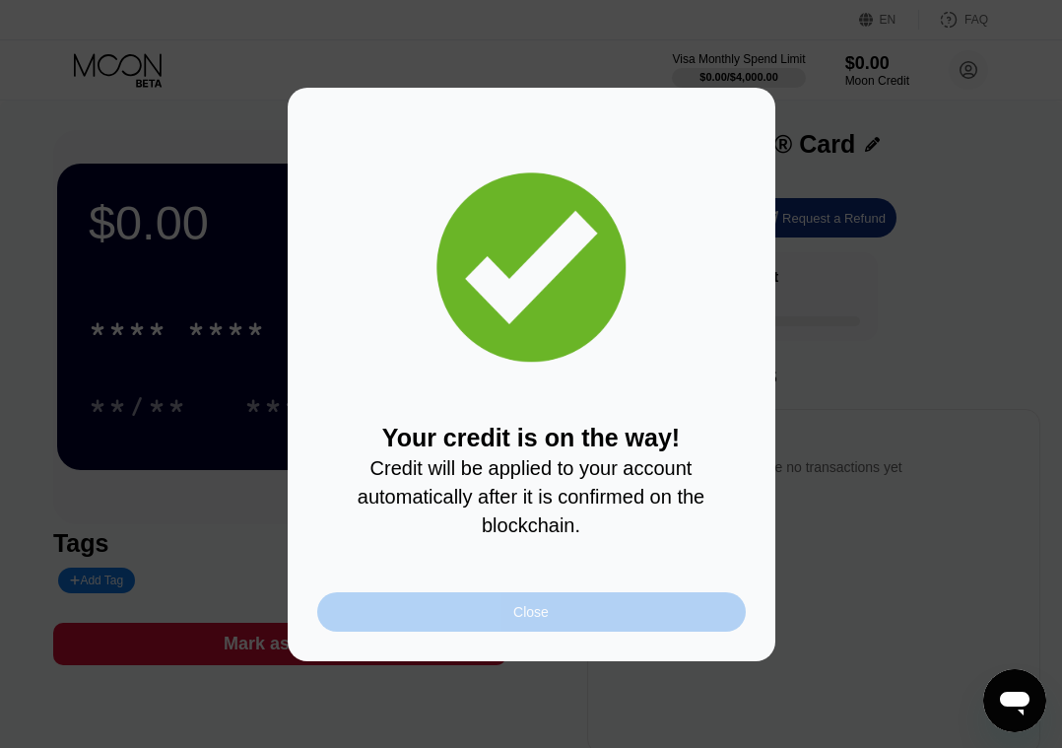
click at [572, 612] on div "Close" at bounding box center [531, 611] width 429 height 39
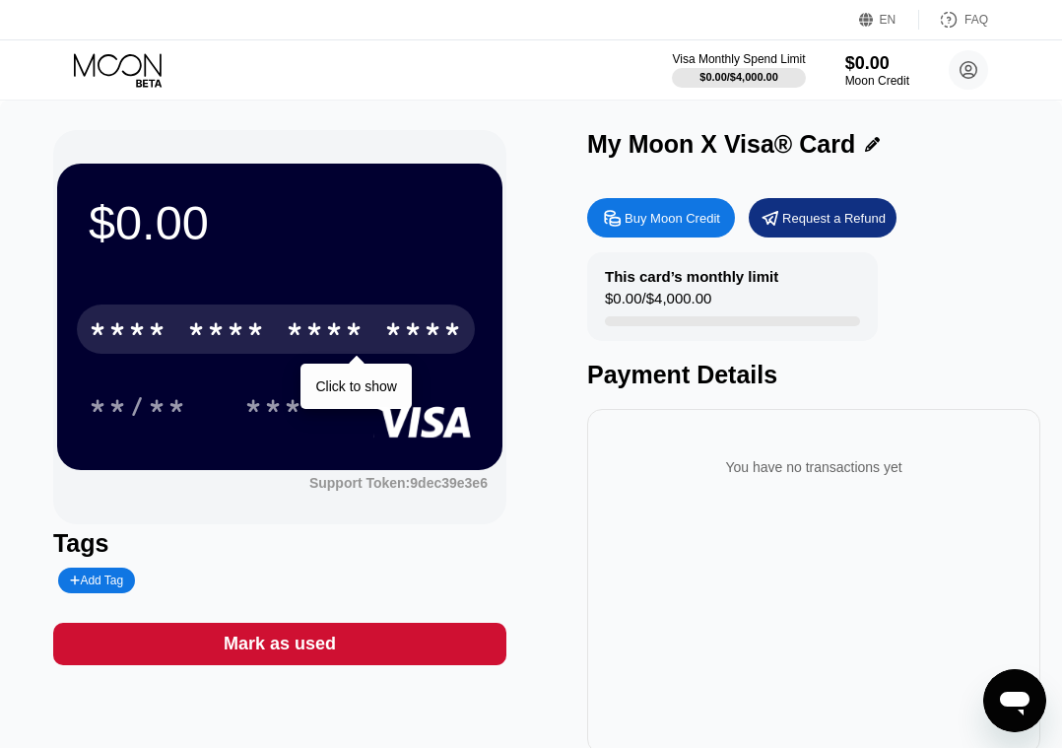
click at [439, 333] on div "****" at bounding box center [423, 332] width 79 height 32
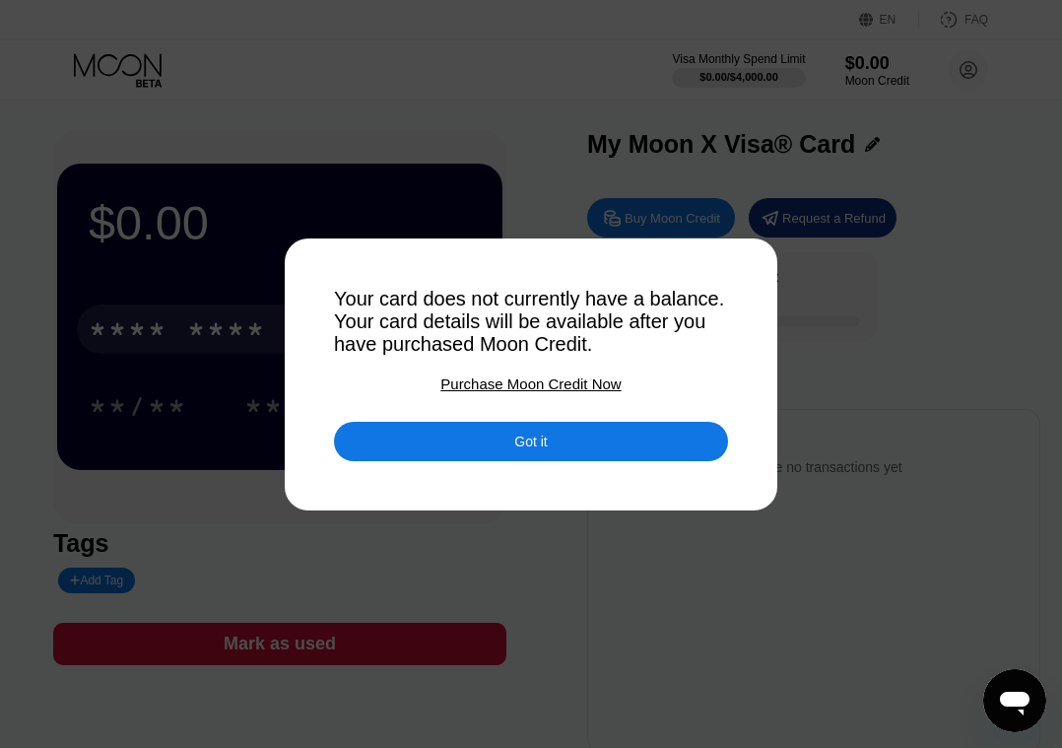
click at [523, 444] on div "Got it" at bounding box center [530, 442] width 33 height 18
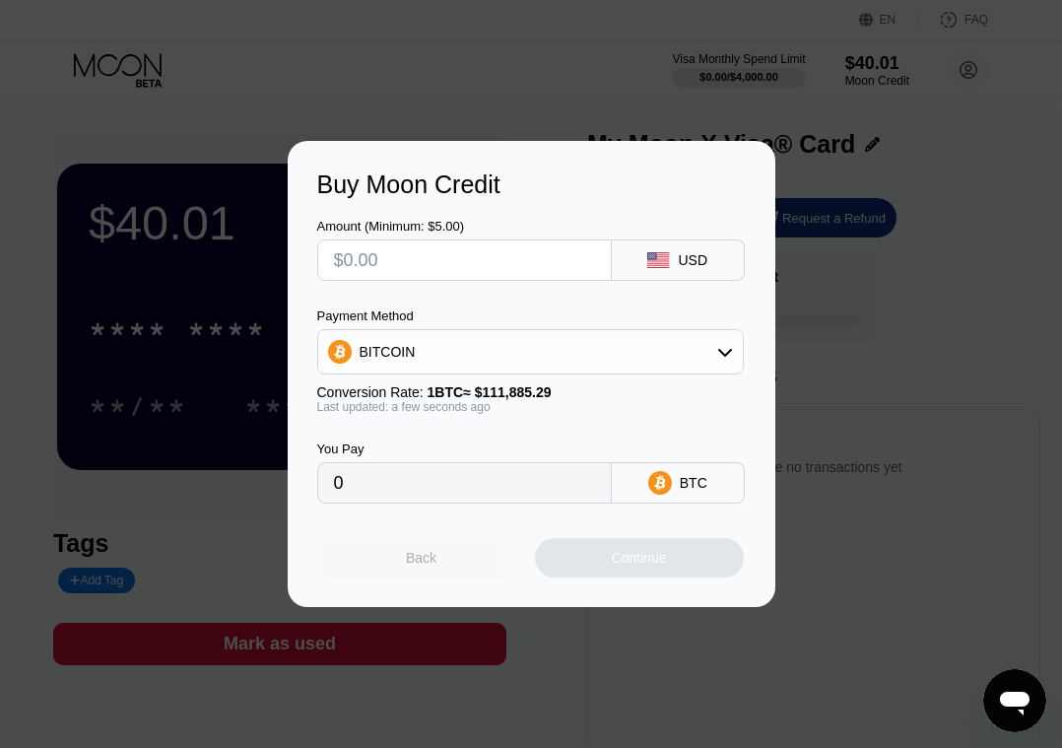
click at [429, 560] on div "Back" at bounding box center [421, 558] width 31 height 16
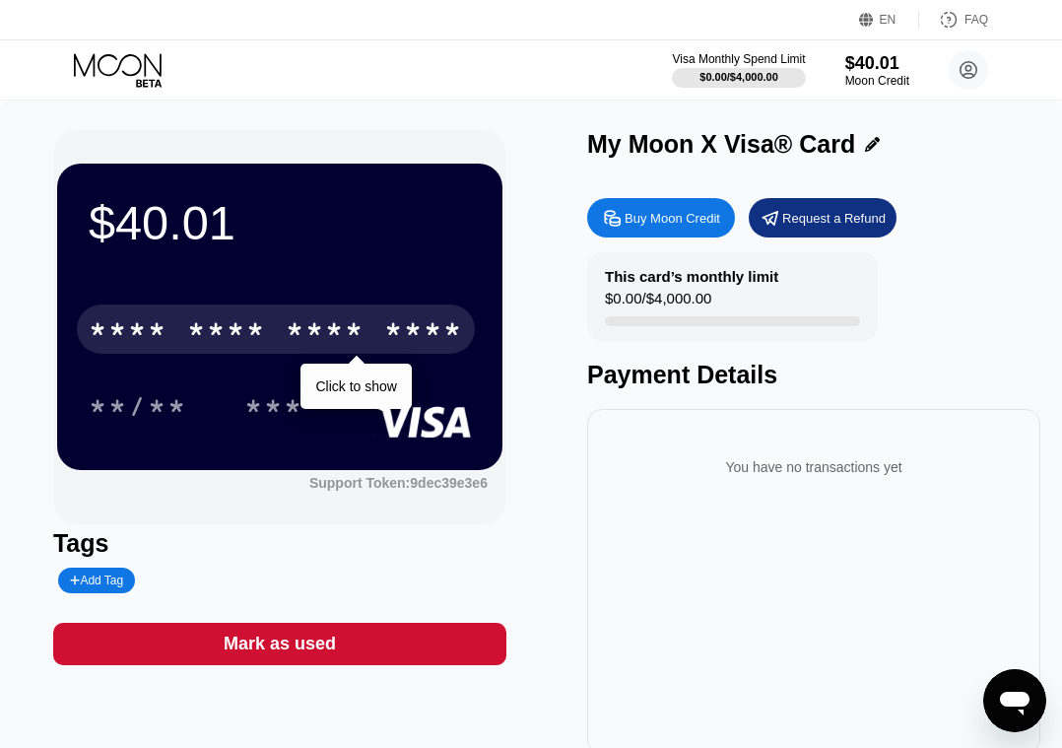
click at [436, 328] on div "****" at bounding box center [423, 332] width 79 height 32
click at [420, 337] on div "7821" at bounding box center [423, 332] width 79 height 32
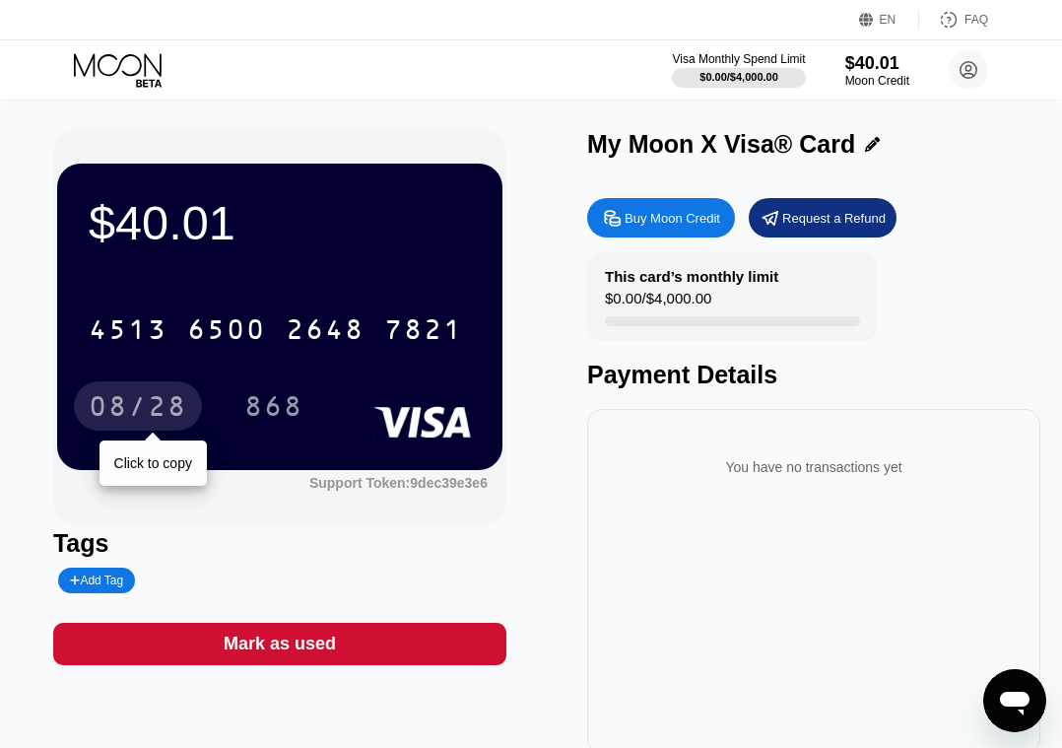
click at [134, 409] on div "08/28" at bounding box center [138, 409] width 99 height 32
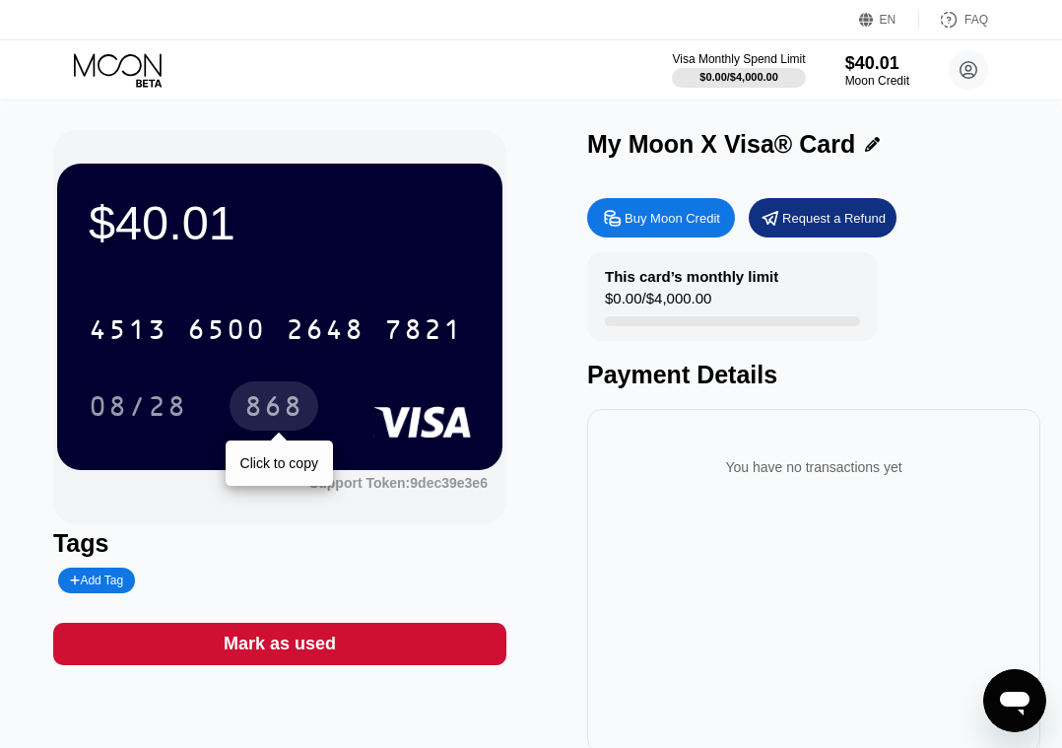
click at [276, 417] on div "868" at bounding box center [273, 409] width 59 height 32
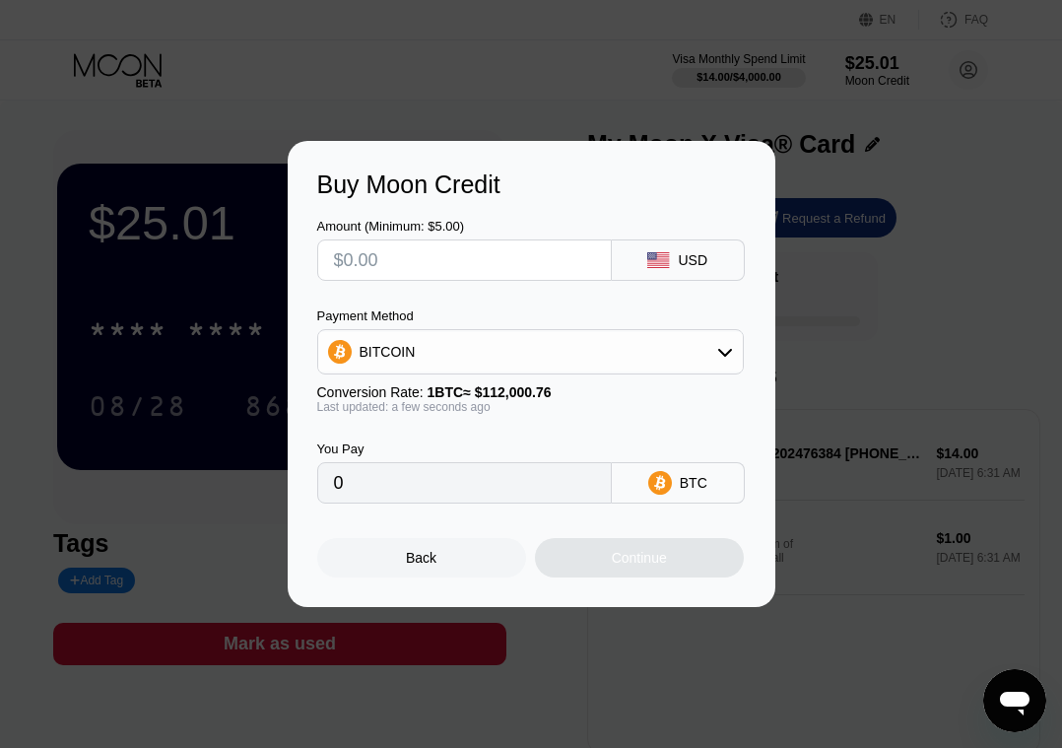
click at [424, 557] on div "Back" at bounding box center [421, 558] width 31 height 16
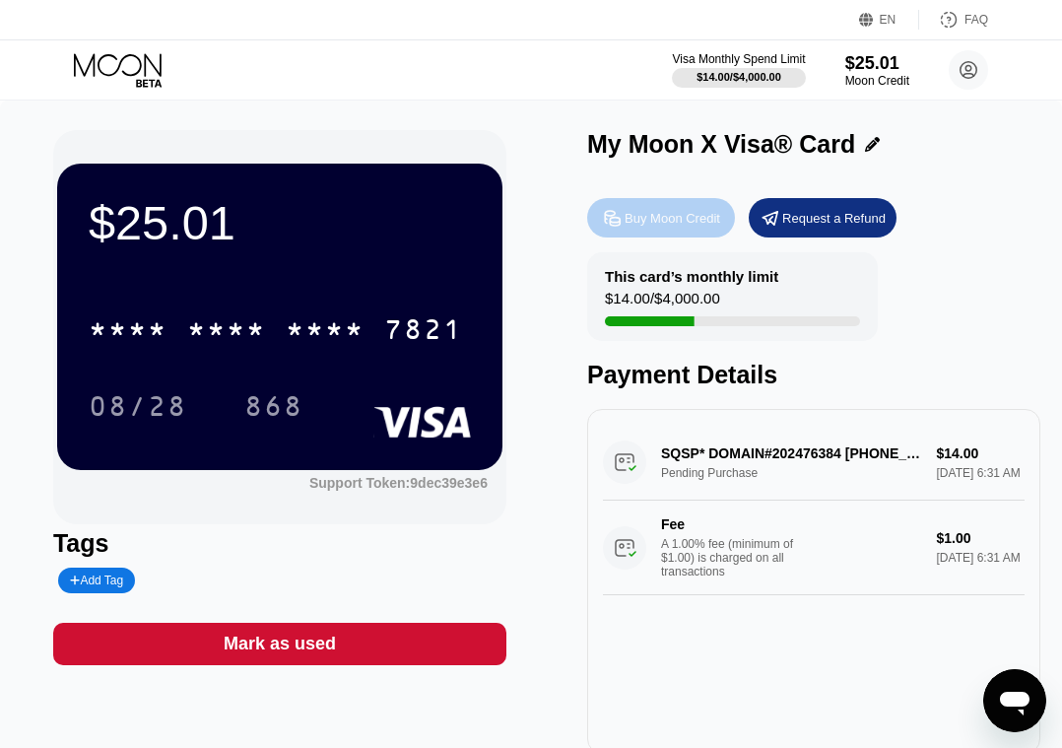
click at [661, 211] on div "Buy Moon Credit" at bounding box center [673, 218] width 96 height 17
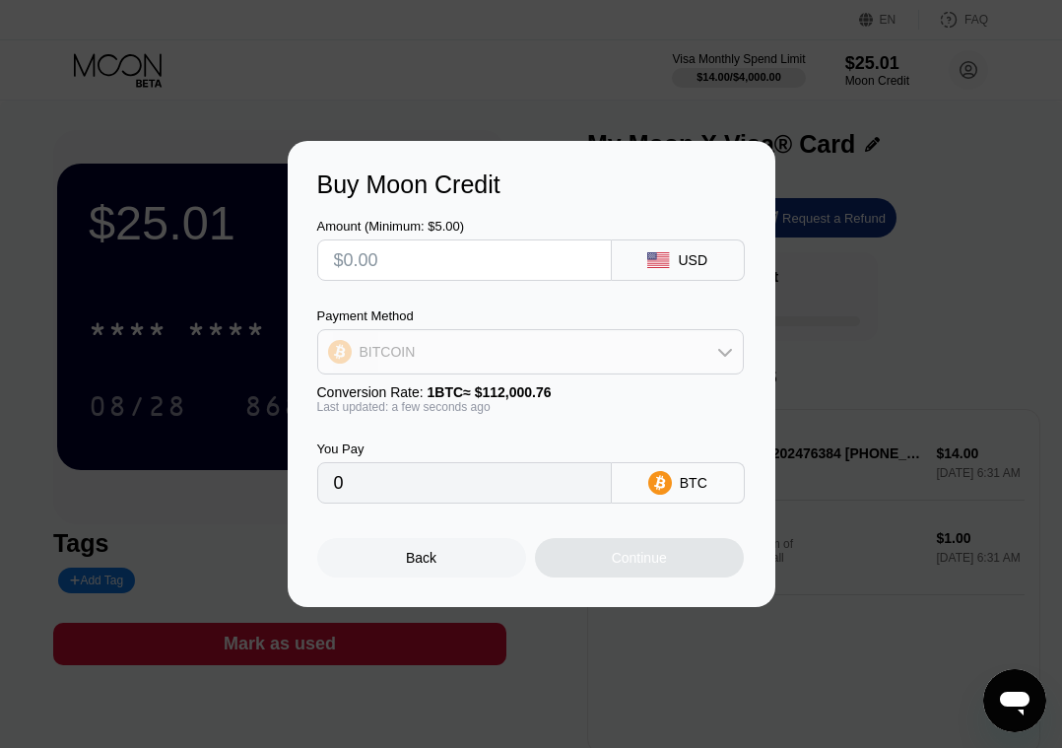
click at [726, 352] on icon at bounding box center [725, 353] width 14 height 8
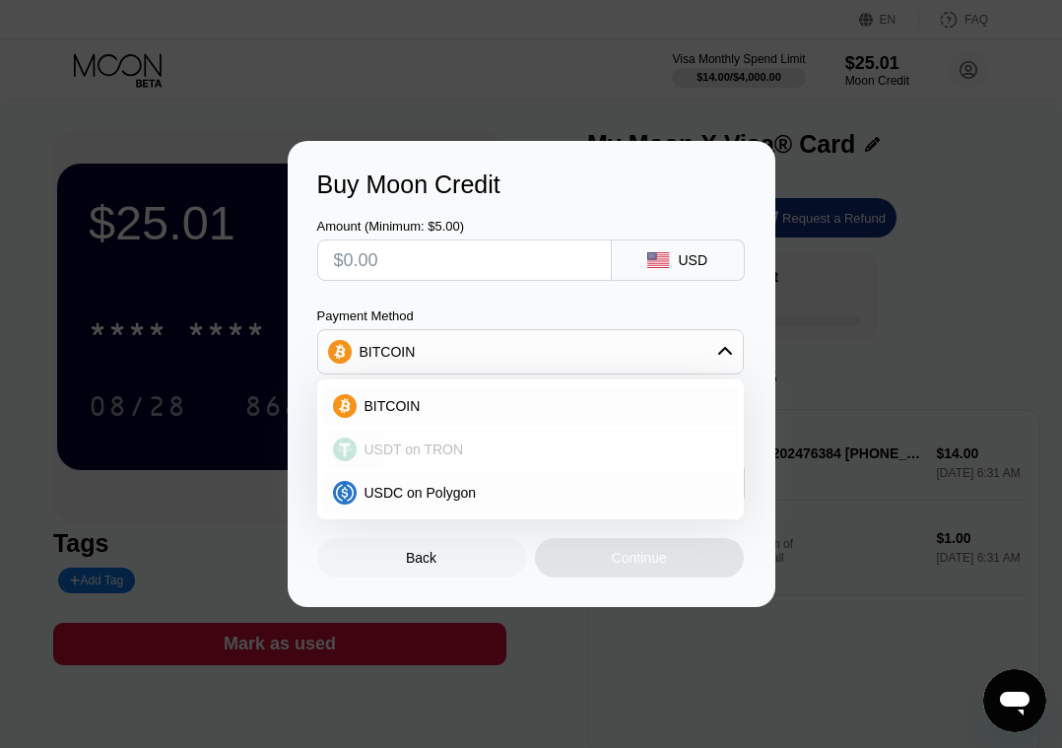
click at [464, 455] on div "USDT on TRON" at bounding box center [543, 449] width 372 height 16
type input "0.00"
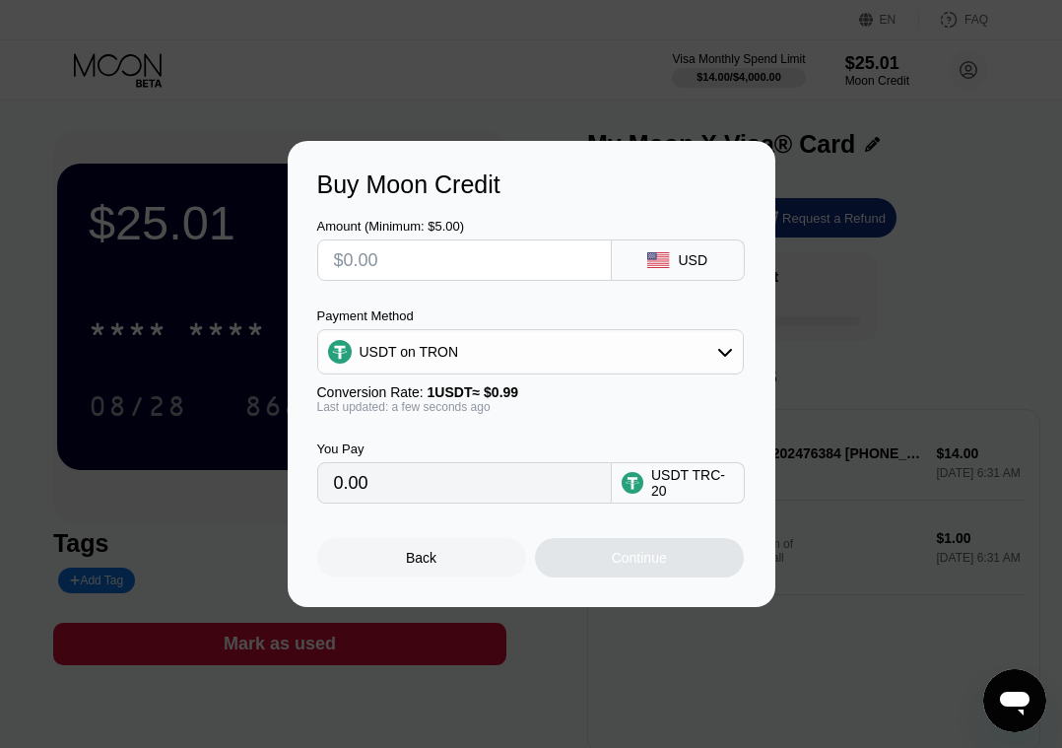
click at [459, 270] on input "text" at bounding box center [464, 259] width 261 height 39
type input "$1"
type input "1.01"
type input "$14"
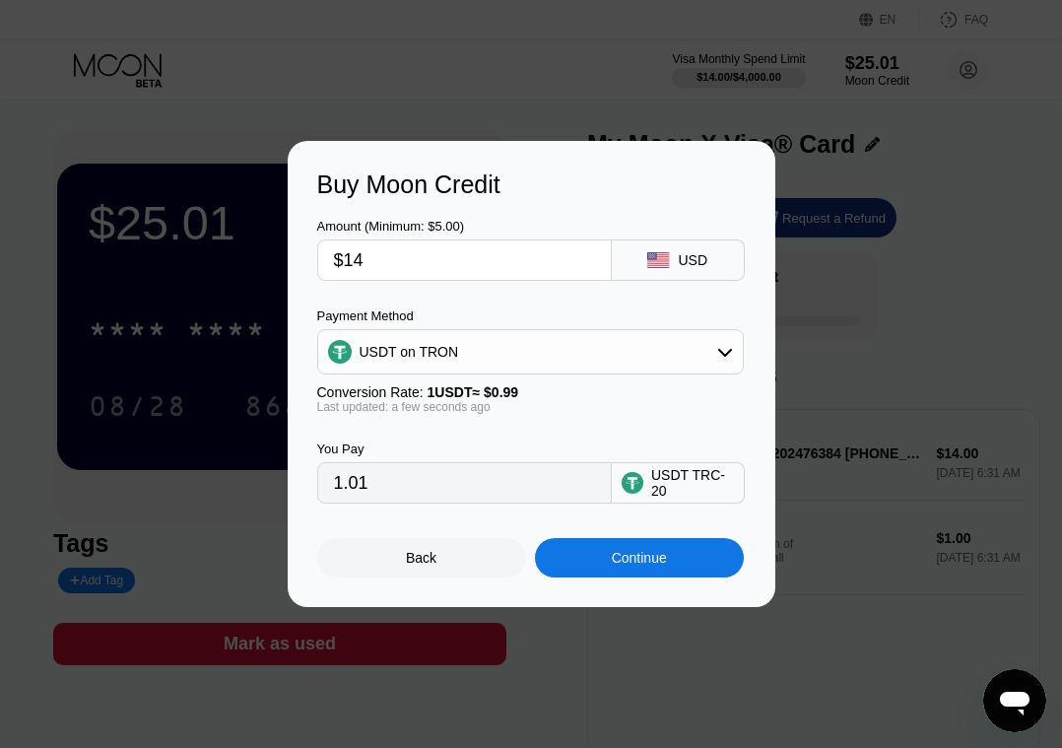
type input "14.14"
type input "$140"
type input "141.41"
type input "$140"
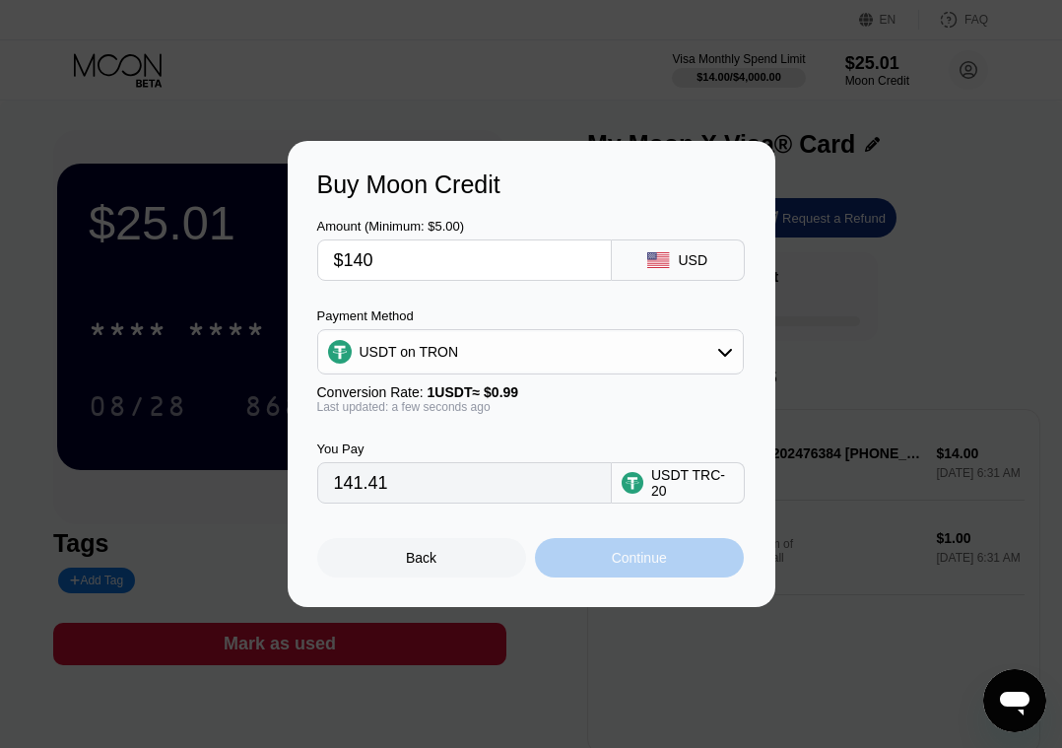
click at [656, 563] on div "Continue" at bounding box center [639, 558] width 55 height 16
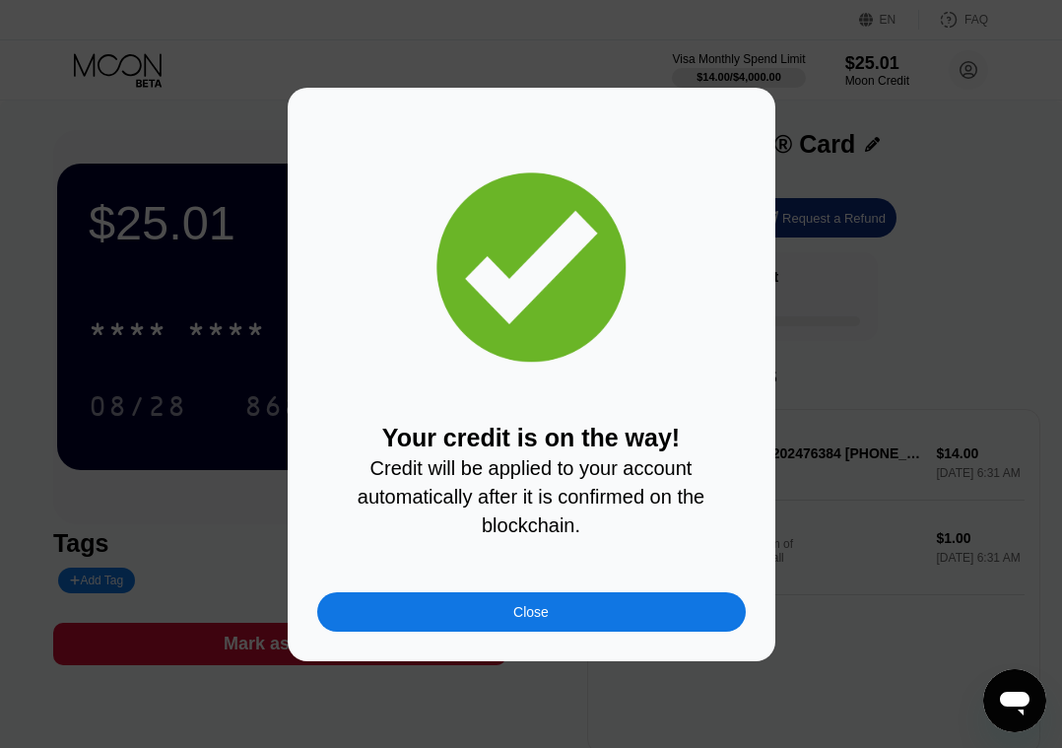
click at [569, 622] on div "Close" at bounding box center [531, 611] width 429 height 39
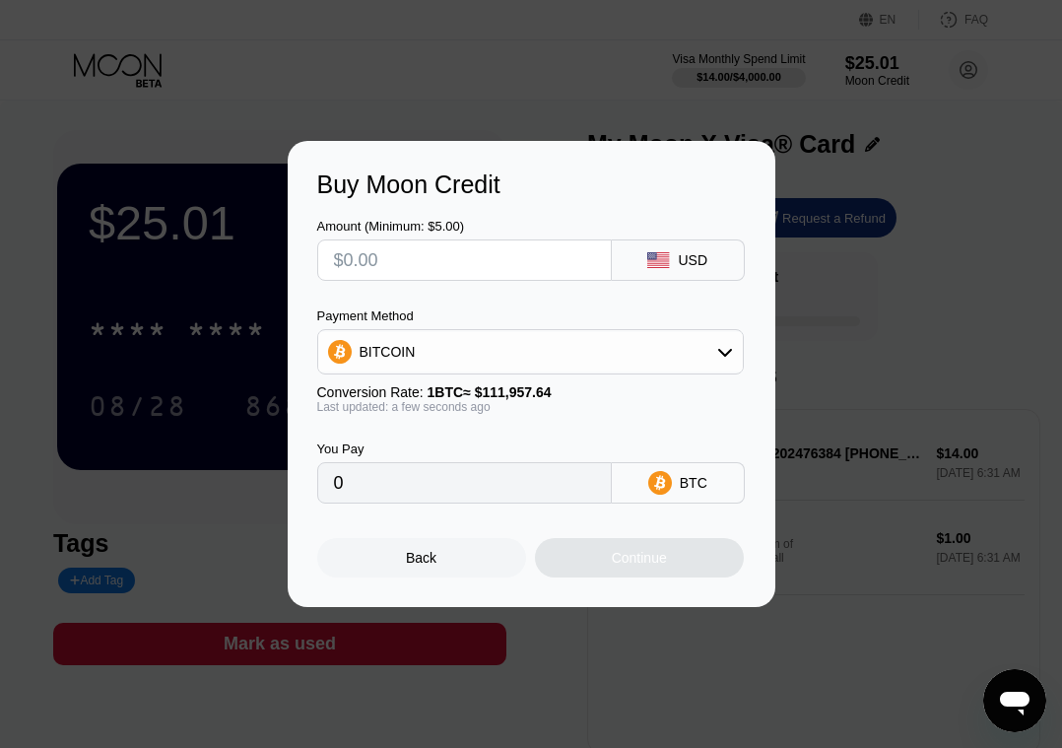
click at [402, 560] on div "Back" at bounding box center [421, 557] width 209 height 39
click at [386, 560] on div "Back" at bounding box center [421, 557] width 209 height 39
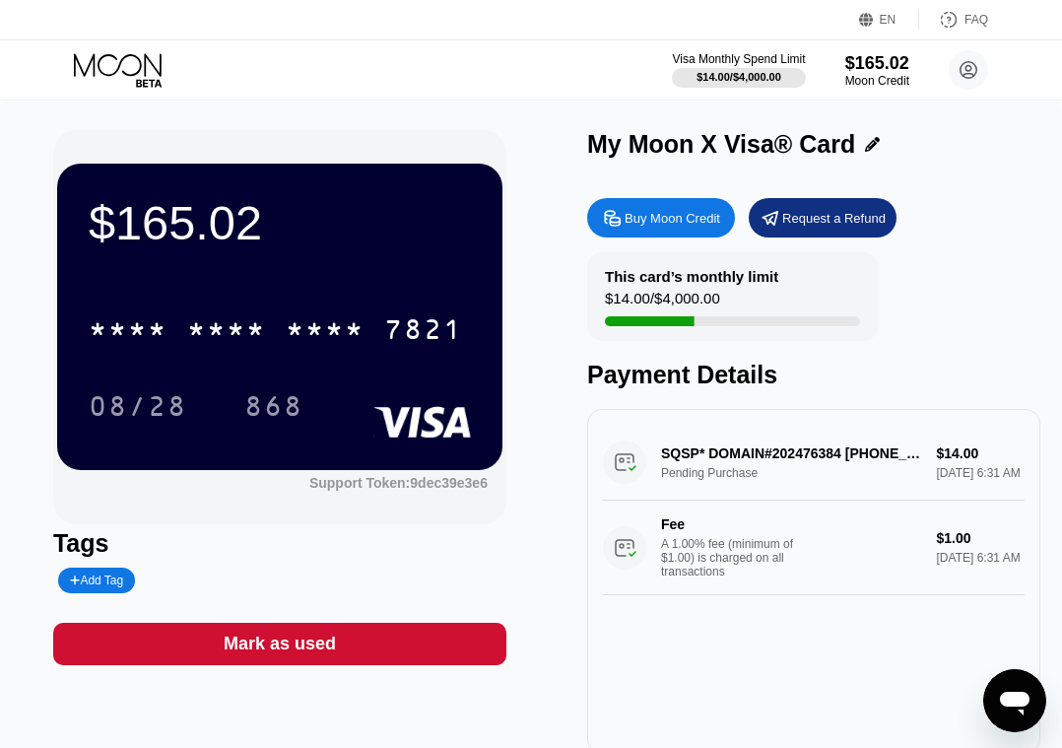
click at [657, 216] on div "Buy Moon Credit" at bounding box center [673, 218] width 96 height 17
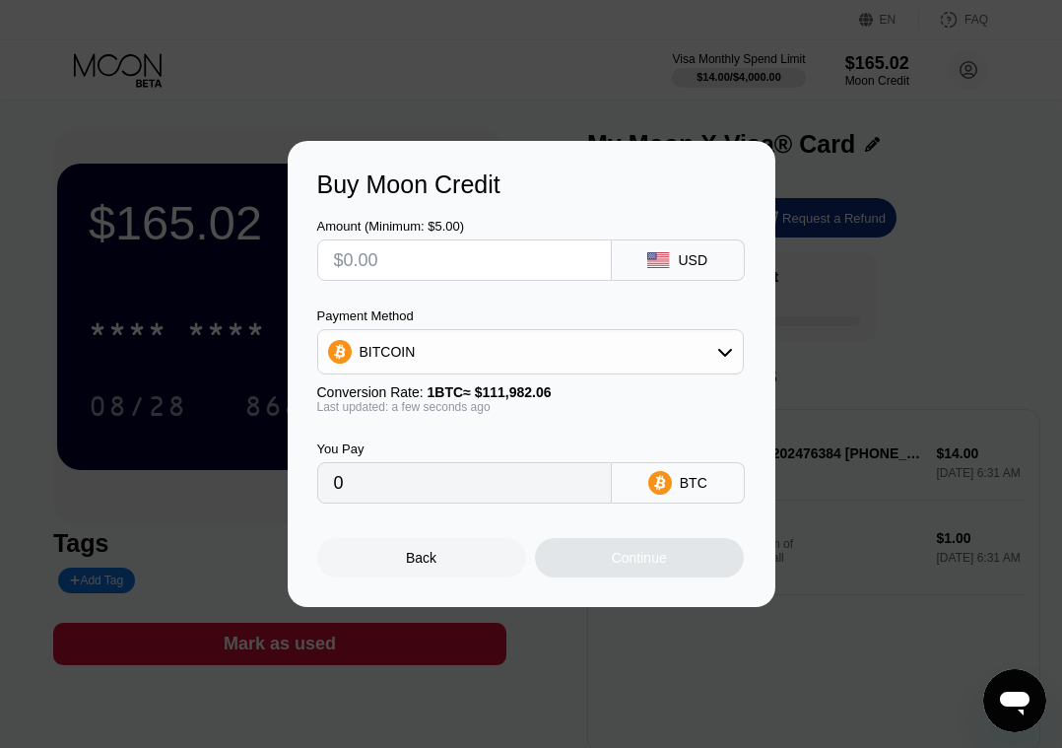
click at [501, 272] on input "text" at bounding box center [464, 259] width 261 height 39
type input "$4"
type input "0.00003573"
type input "$4"
click at [504, 354] on div "BITCOIN" at bounding box center [530, 351] width 425 height 39
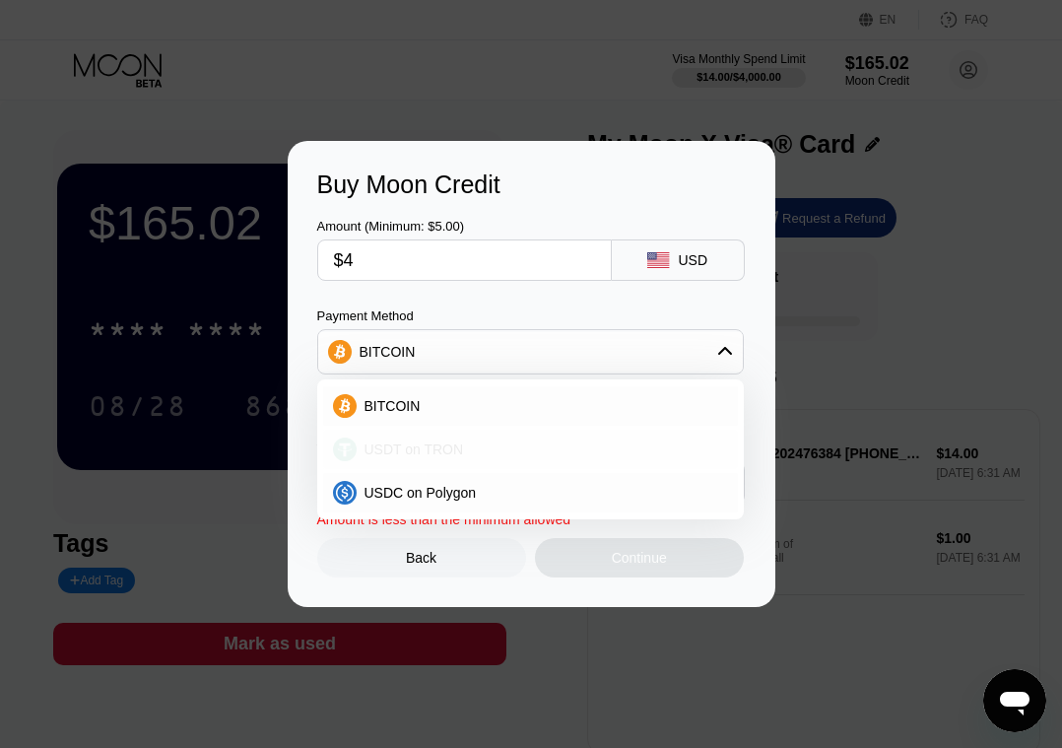
click at [478, 442] on div "USDT on TRON" at bounding box center [543, 449] width 372 height 16
type input "4.04"
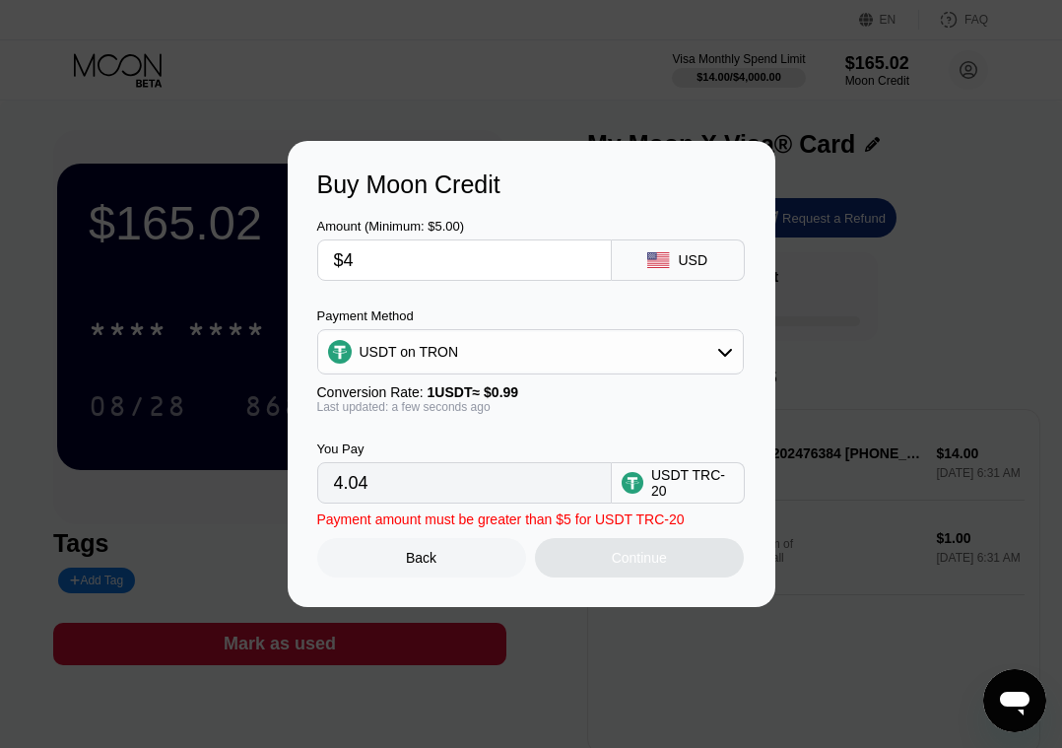
click at [402, 253] on input "$4" at bounding box center [464, 259] width 261 height 39
type input "0.00"
type input "$5"
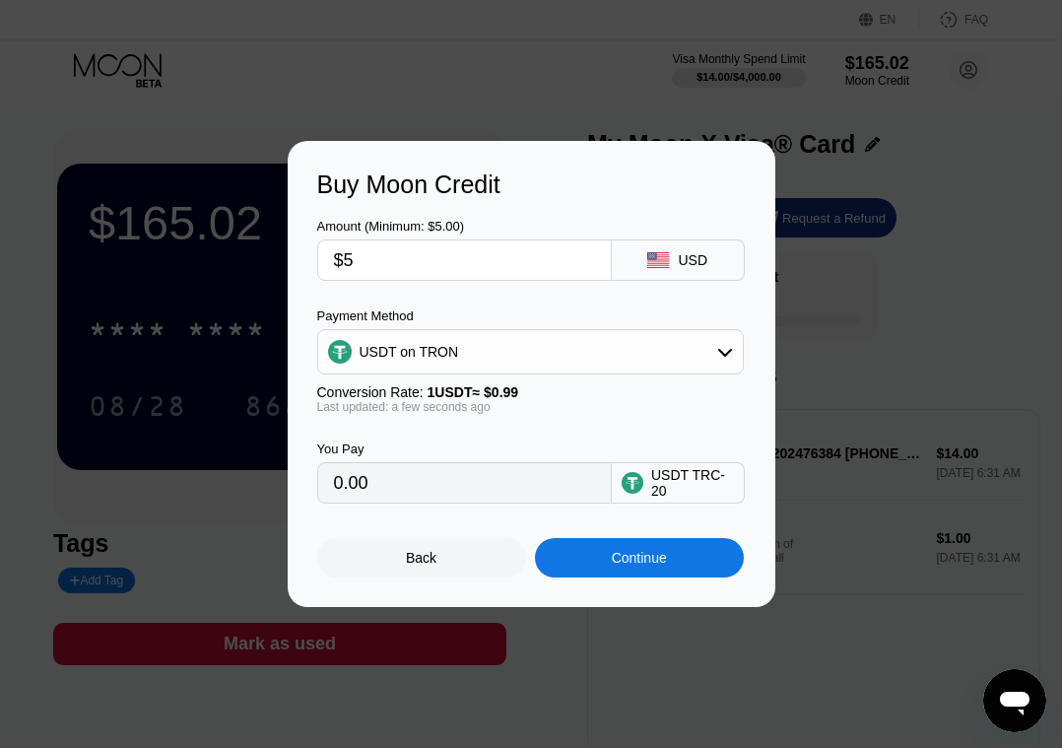
type input "5.05"
type input "$5"
click at [671, 559] on div "Continue" at bounding box center [639, 557] width 209 height 39
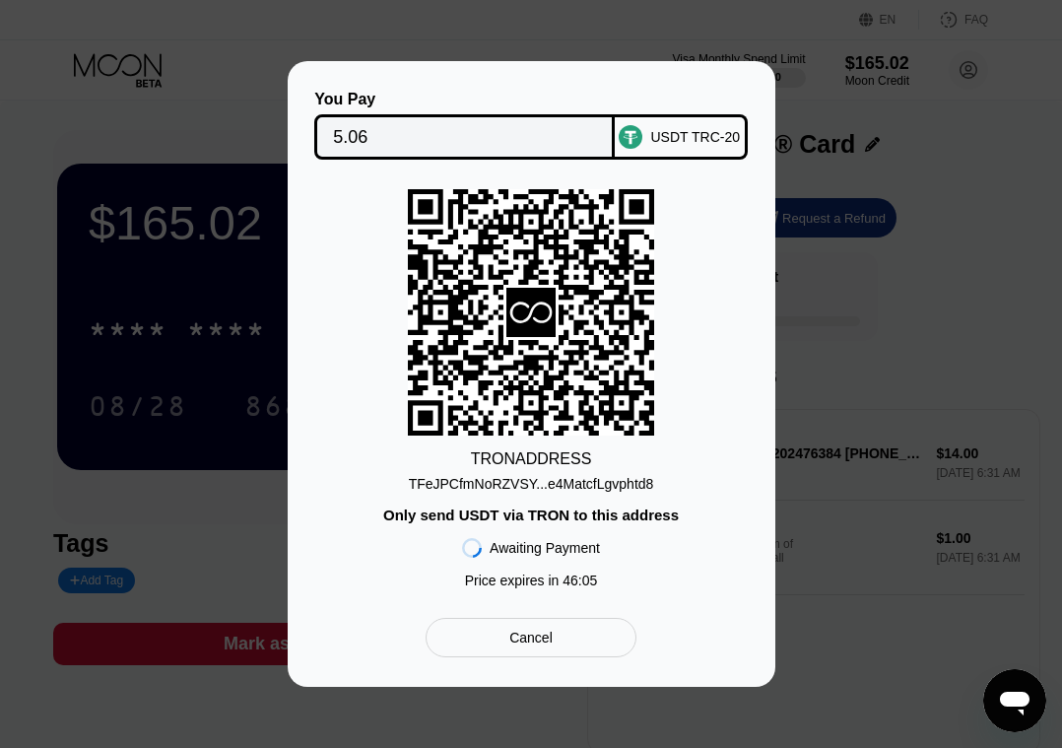
click at [509, 635] on div "Cancel" at bounding box center [530, 638] width 43 height 18
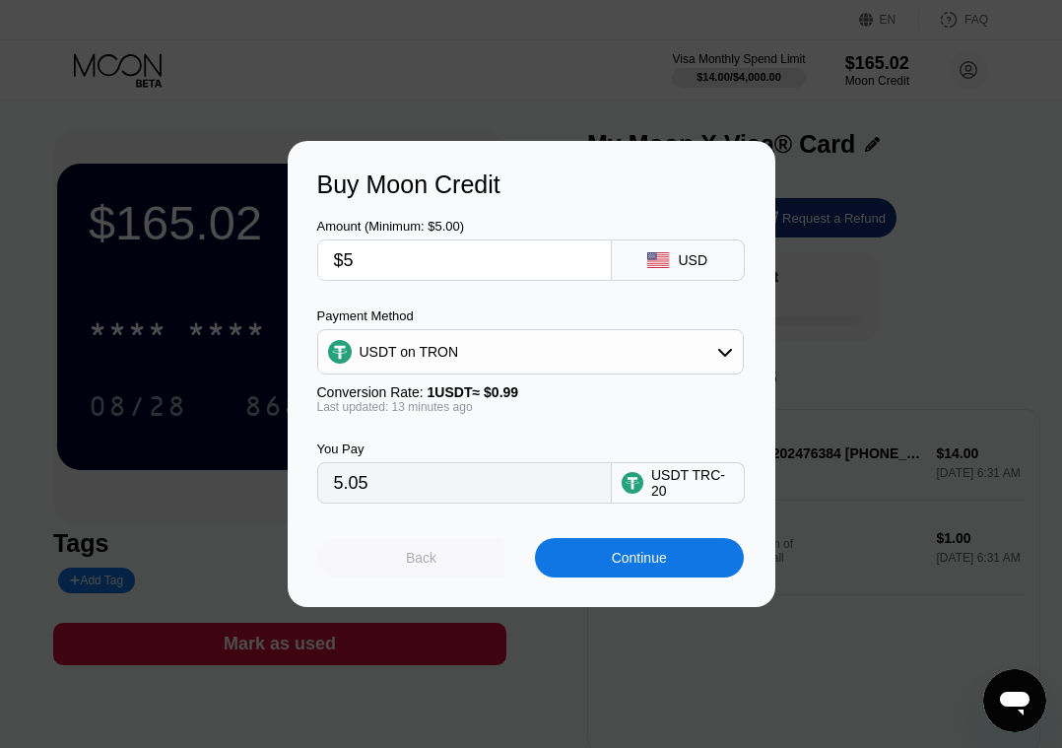
click at [449, 556] on div "Back" at bounding box center [421, 557] width 209 height 39
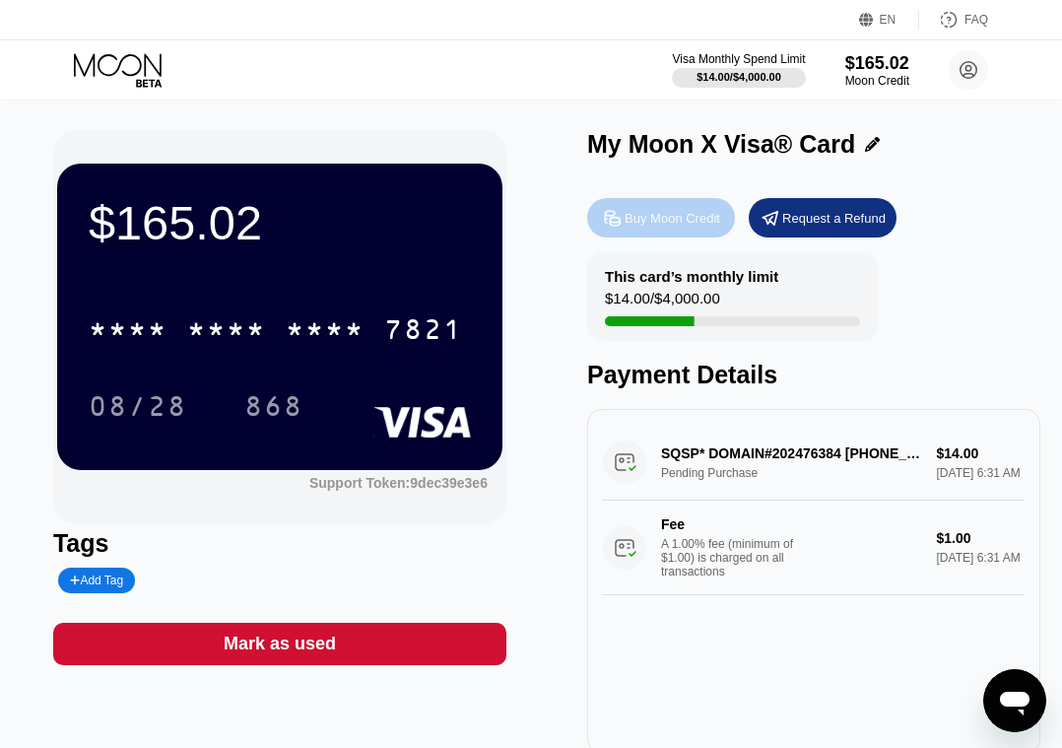
click at [668, 217] on div "Buy Moon Credit" at bounding box center [673, 218] width 96 height 17
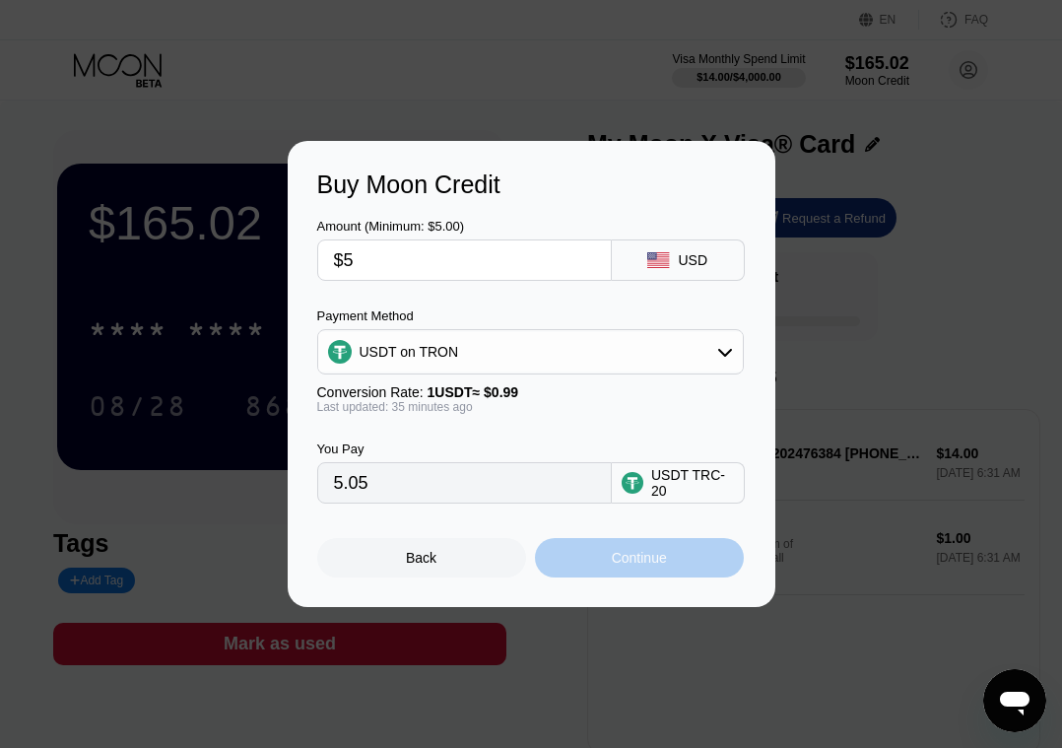
click at [705, 555] on div "Continue" at bounding box center [639, 557] width 209 height 39
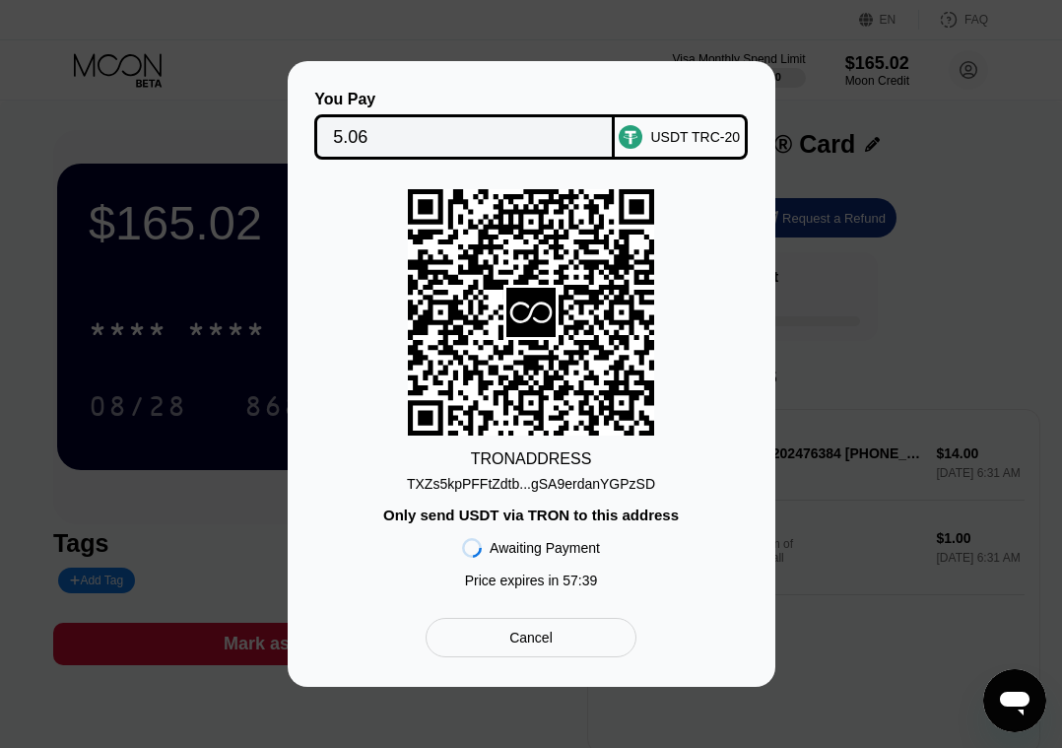
click at [502, 638] on div "Cancel" at bounding box center [531, 637] width 210 height 39
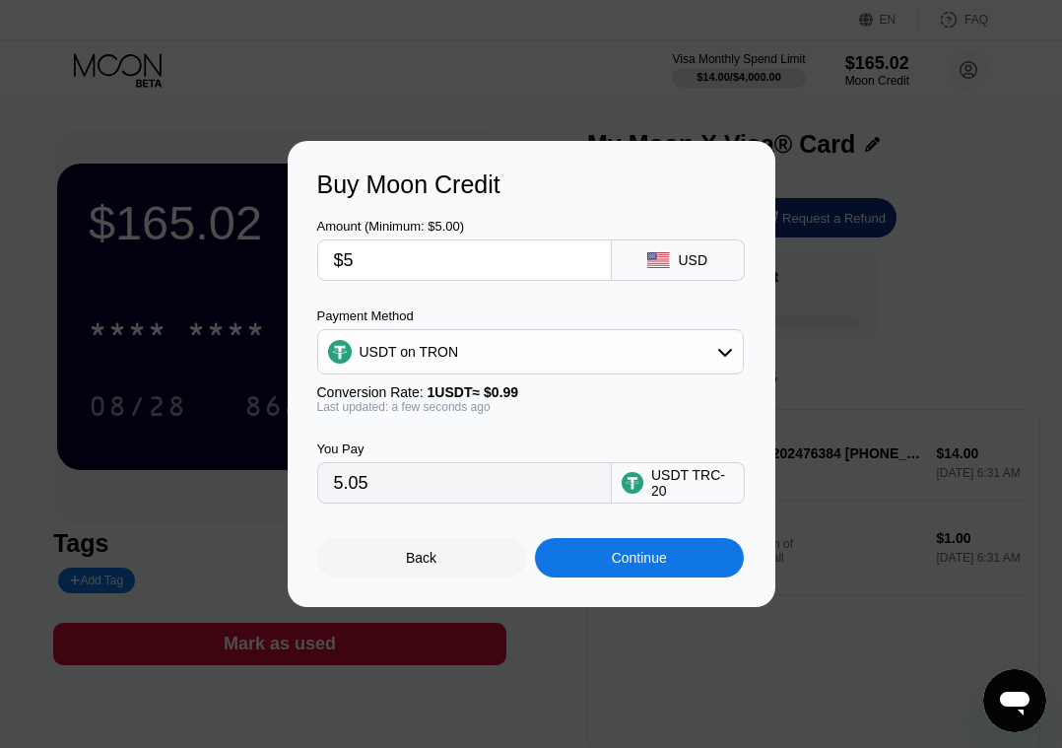
click at [408, 255] on input "$5" at bounding box center [464, 259] width 261 height 39
type input "0.00"
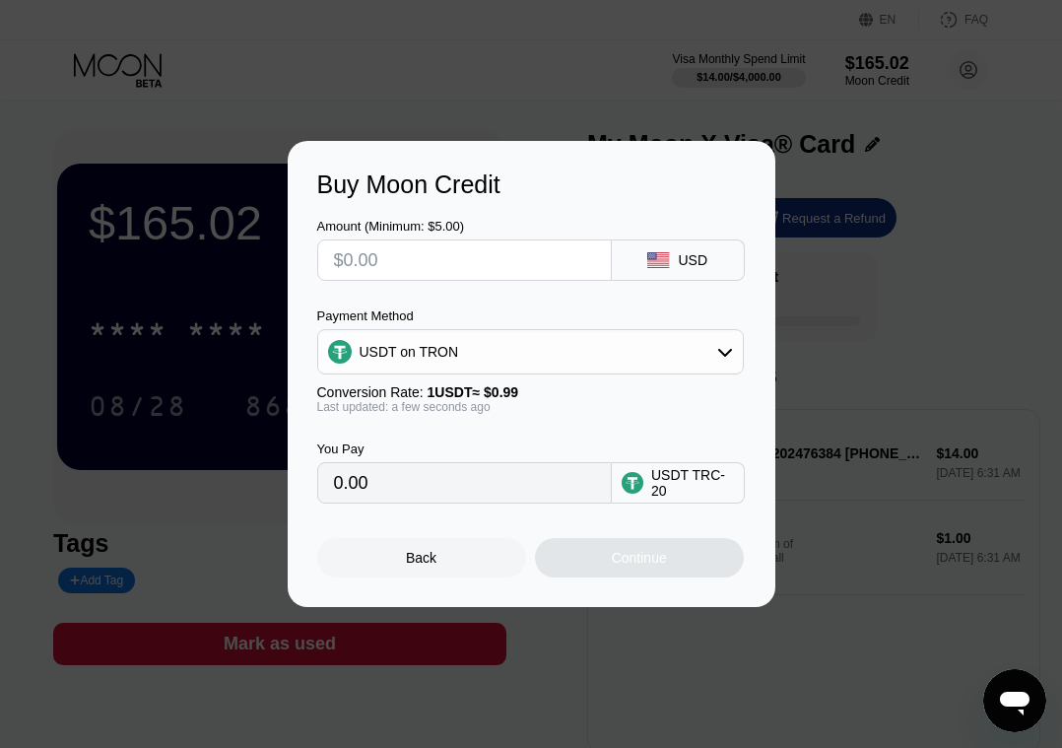
type input "$5"
type input "5.05"
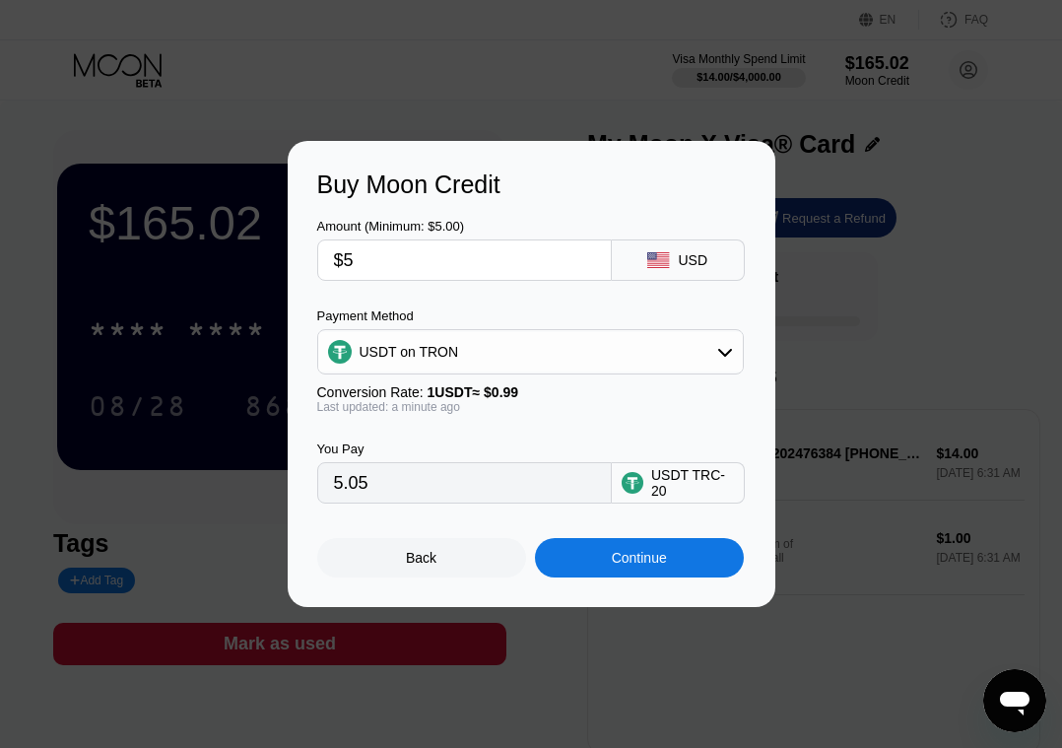
type input "$50"
type input "50.51"
type input "$50"
click at [674, 559] on div "Continue" at bounding box center [639, 557] width 209 height 39
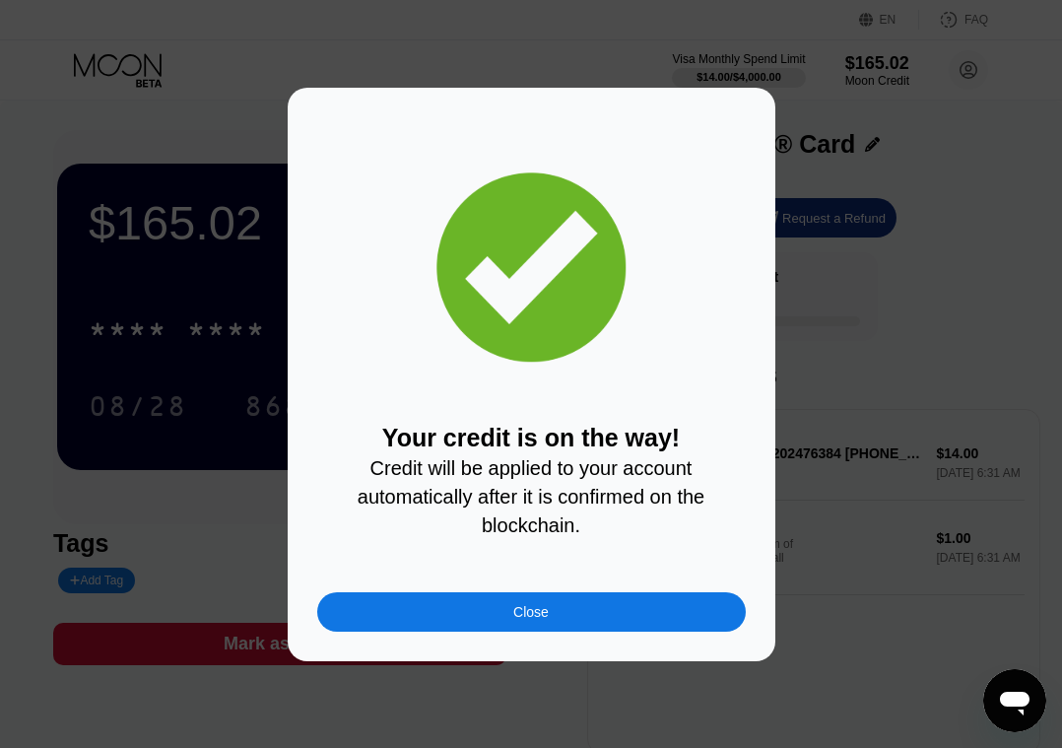
click at [548, 613] on div "Close" at bounding box center [530, 612] width 35 height 16
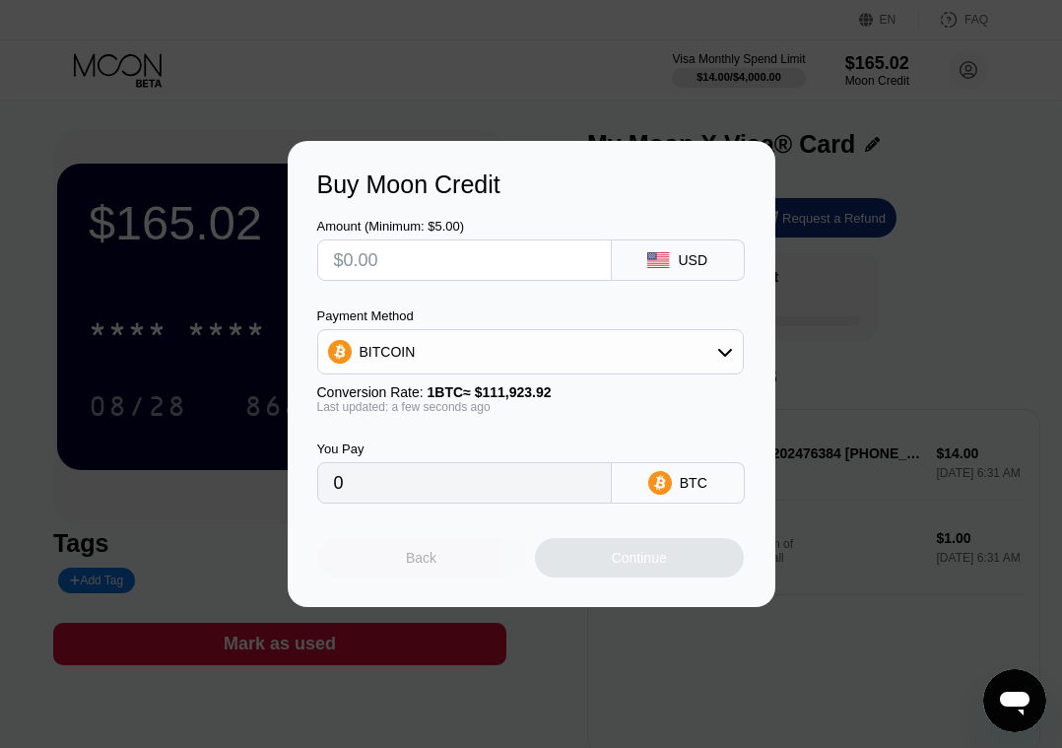
click at [419, 559] on div "Back" at bounding box center [421, 558] width 31 height 16
click at [406, 560] on div "Back" at bounding box center [421, 558] width 31 height 16
click at [426, 562] on div "Back" at bounding box center [421, 558] width 31 height 16
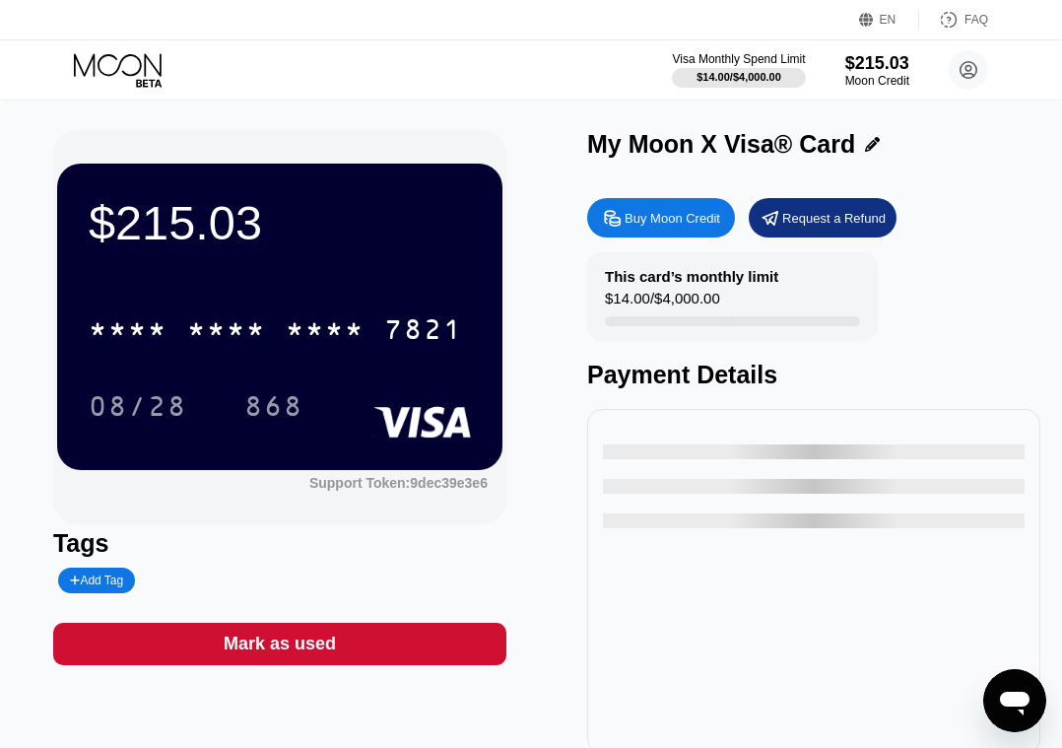
type input "0"
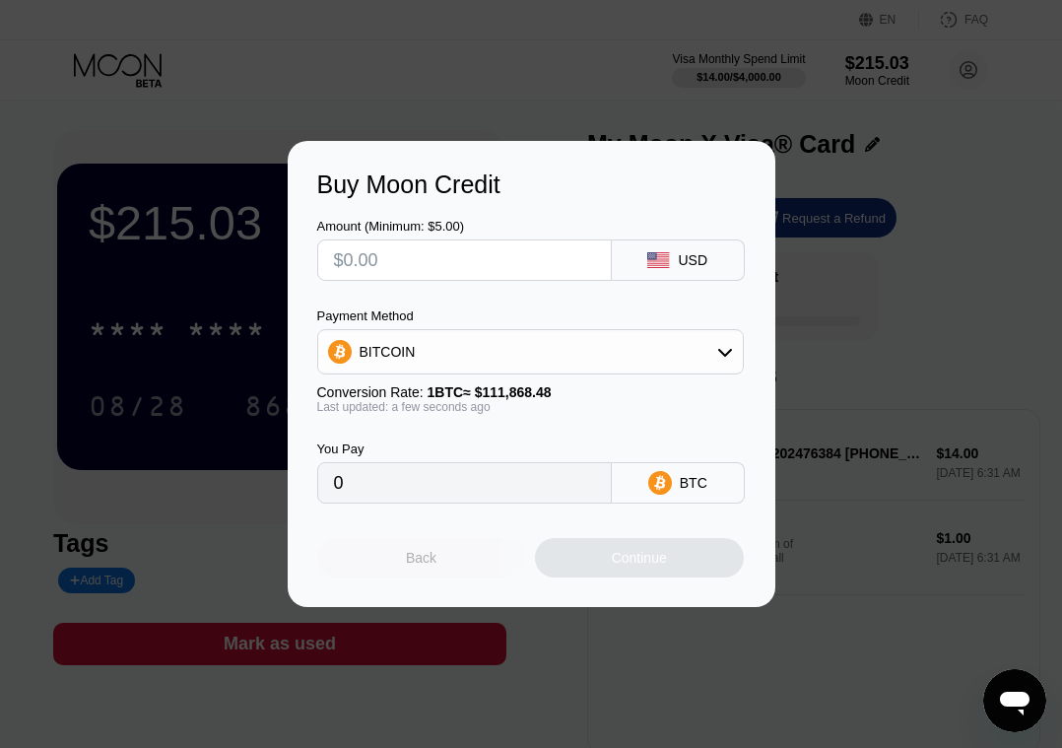
click at [424, 557] on div "Back" at bounding box center [421, 558] width 31 height 16
